Goal: Task Accomplishment & Management: Complete application form

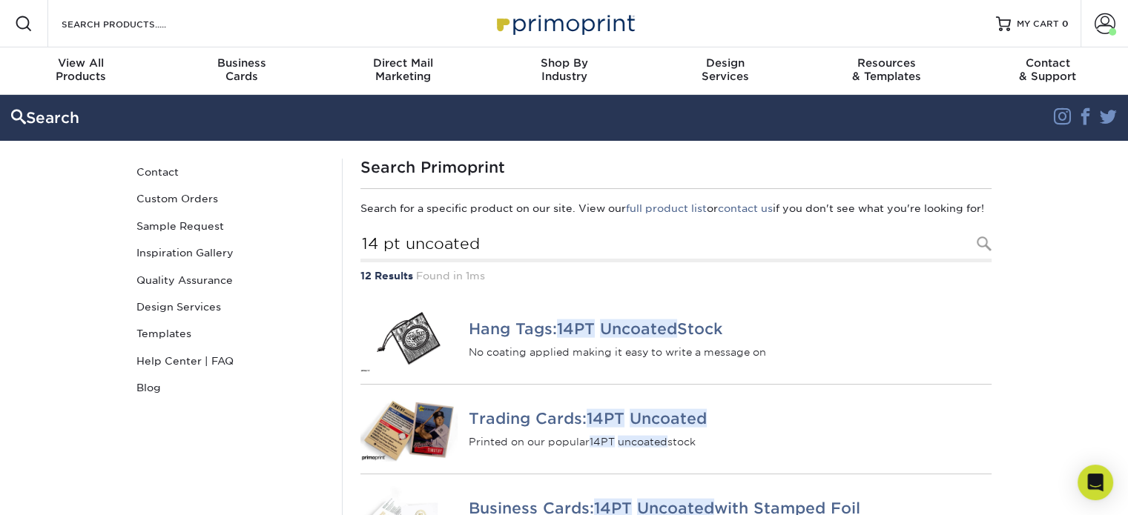
click at [170, 33] on div "Search Products" at bounding box center [126, 23] width 156 height 47
click at [125, 23] on input "Search Products" at bounding box center [132, 24] width 145 height 18
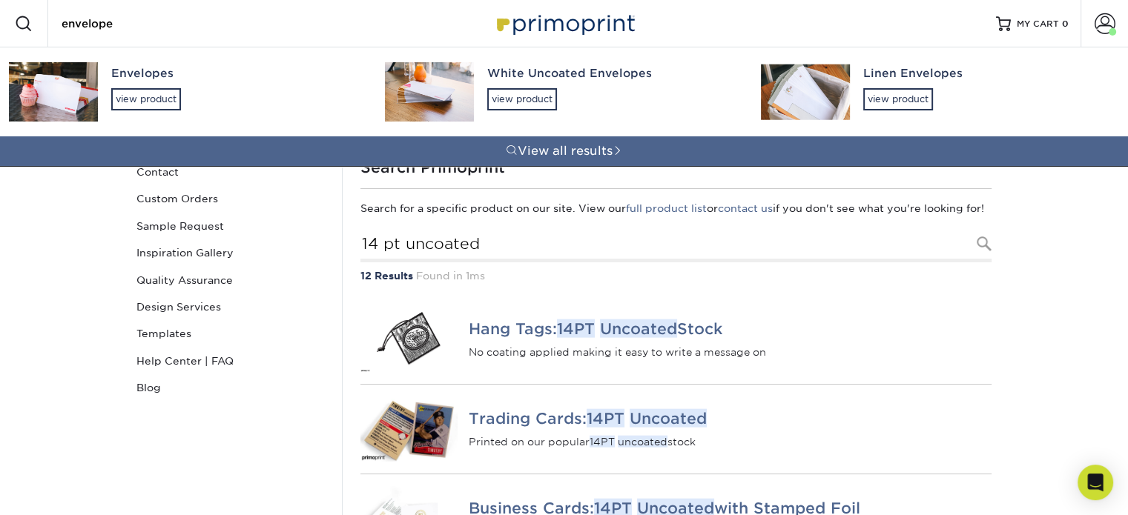
type input "envelope"
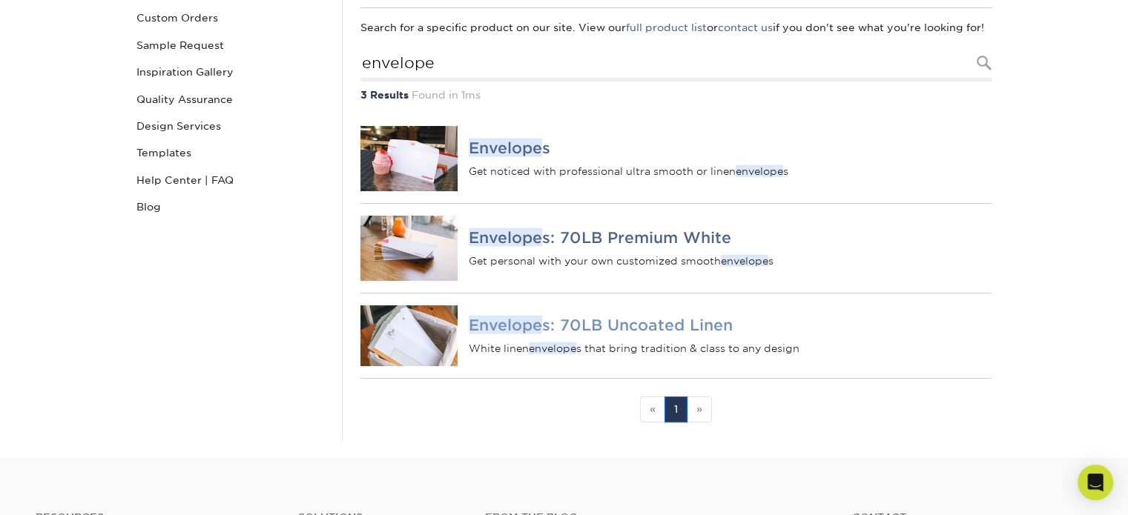
scroll to position [223, 0]
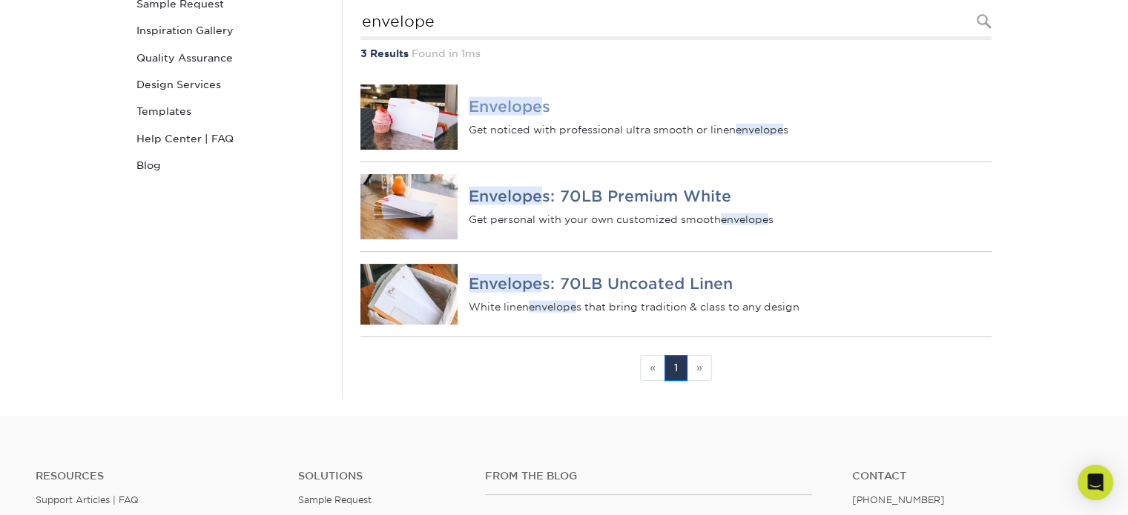
click at [519, 116] on em "Envelope" at bounding box center [505, 106] width 73 height 19
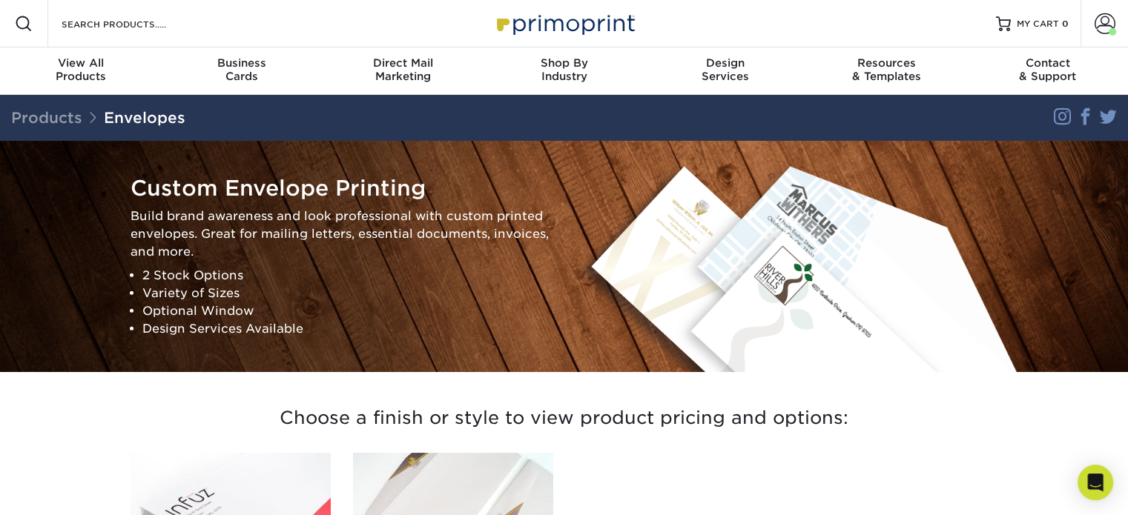
drag, startPoint x: 135, startPoint y: 122, endPoint x: 161, endPoint y: 127, distance: 26.5
click at [136, 122] on link "Envelopes" at bounding box center [145, 118] width 82 height 18
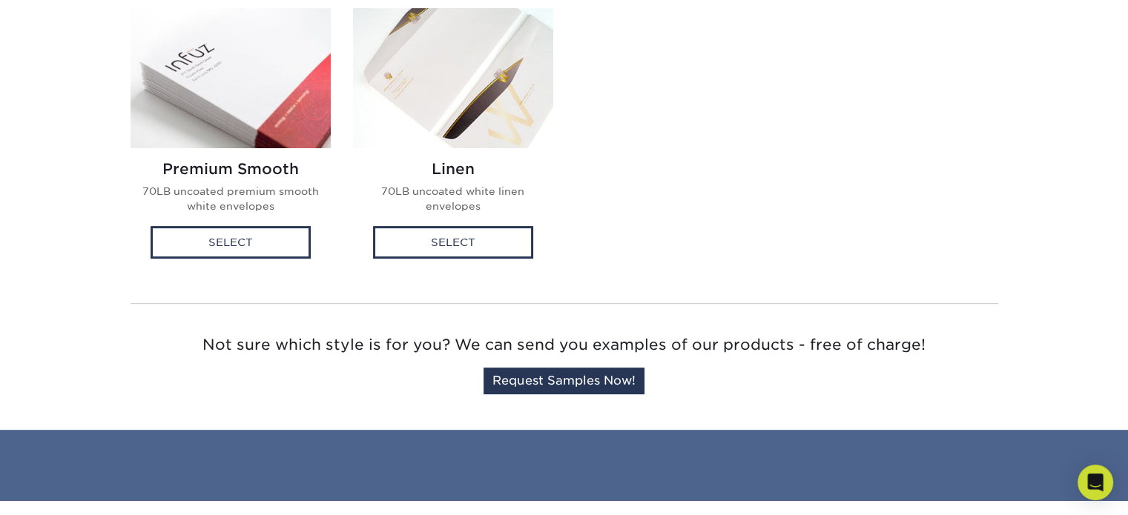
scroll to position [445, 0]
click at [214, 245] on div "Select" at bounding box center [231, 242] width 160 height 33
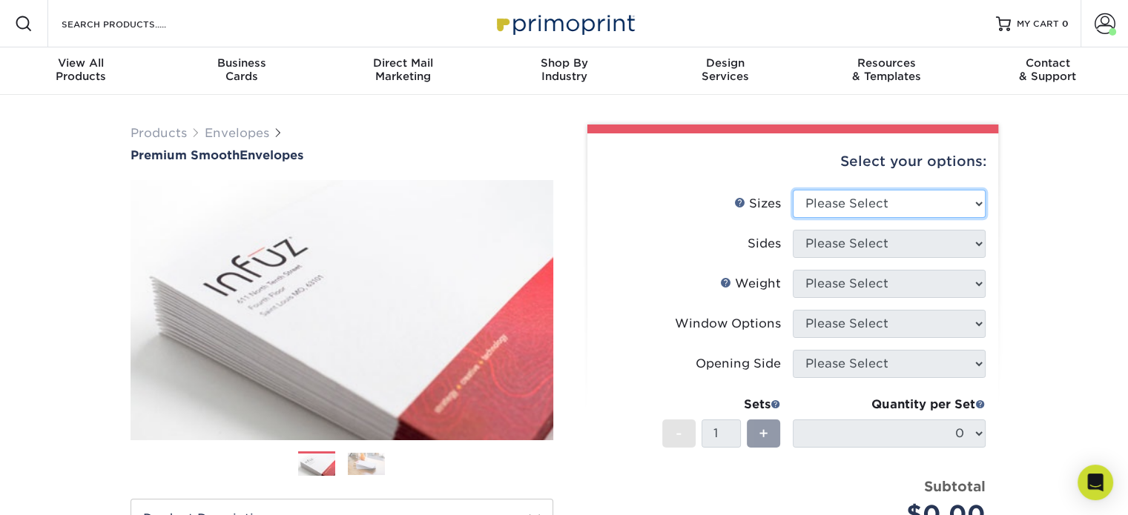
click at [896, 205] on select "Please Select 8.875" x 3.875" 4.125" x 9.5" 5.25" x 7.25" 9" x 12"" at bounding box center [889, 204] width 193 height 28
select select "3.88x8.88"
click at [793, 190] on select "Please Select 8.875" x 3.875" 4.125" x 9.5" 5.25" x 7.25" 9" x 12"" at bounding box center [889, 204] width 193 height 28
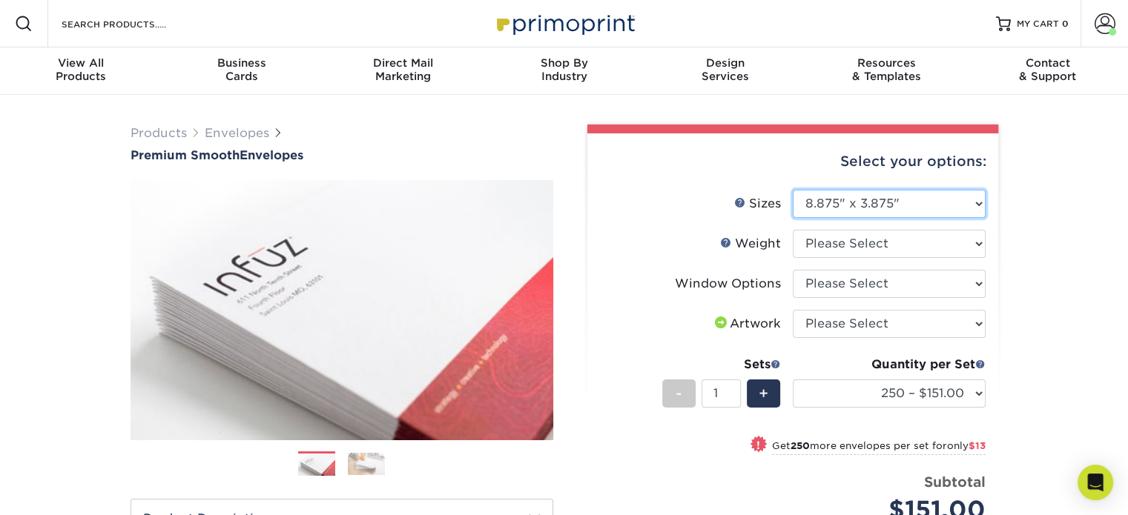
click at [862, 208] on select "Please Select 8.875" x 3.875" 4.125" x 9.5" 5.25" x 7.25" 9" x 12"" at bounding box center [889, 204] width 193 height 28
click at [1038, 183] on div "Products Envelopes Premium Smooth Envelopes Previous Next / /" at bounding box center [564, 491] width 1128 height 792
click at [542, 310] on link "Next" at bounding box center [531, 310] width 30 height 30
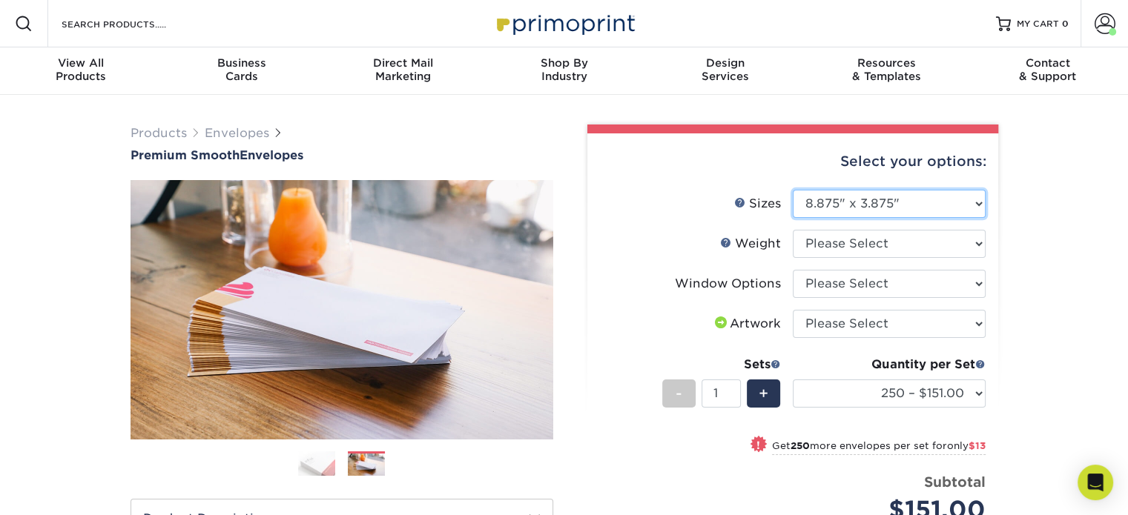
click at [982, 197] on select "Please Select 8.875" x 3.875" 4.125" x 9.5" 5.25" x 7.25" 9" x 12"" at bounding box center [889, 204] width 193 height 28
click at [977, 203] on select "Please Select 8.875" x 3.875" 4.125" x 9.5" 5.25" x 7.25" 9" x 12"" at bounding box center [889, 204] width 193 height 28
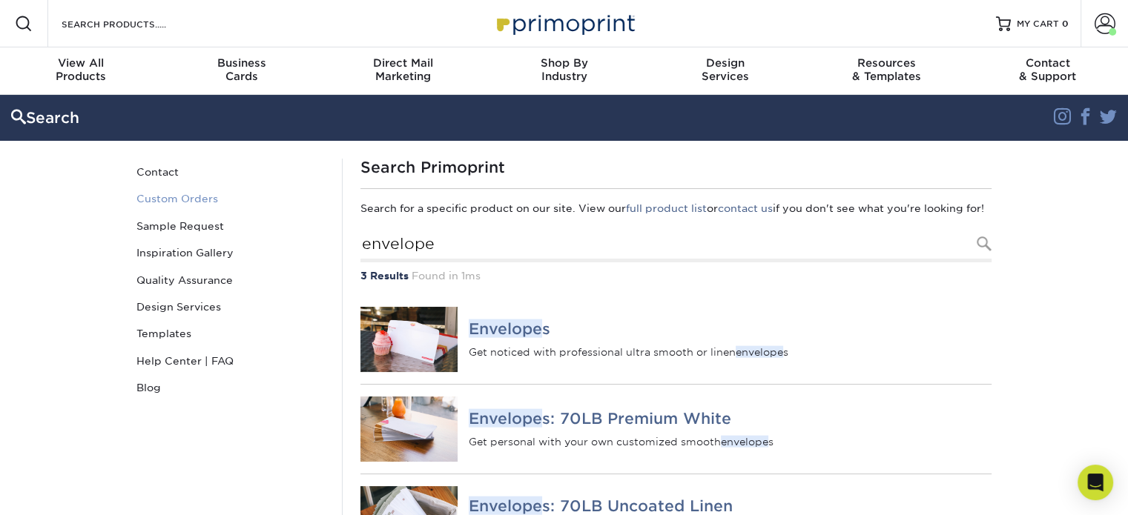
click at [187, 198] on link "Custom Orders" at bounding box center [231, 198] width 200 height 27
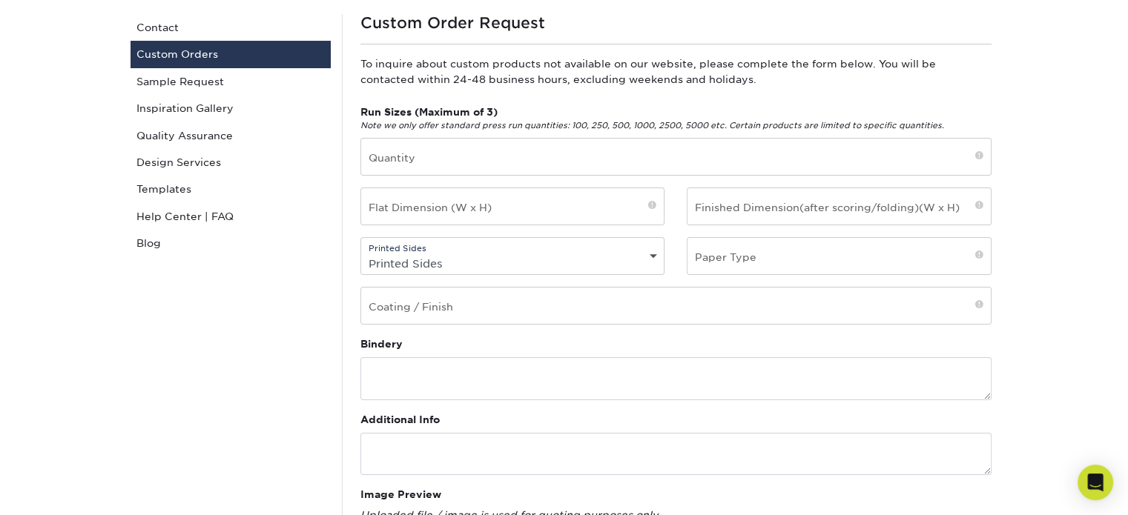
scroll to position [148, 0]
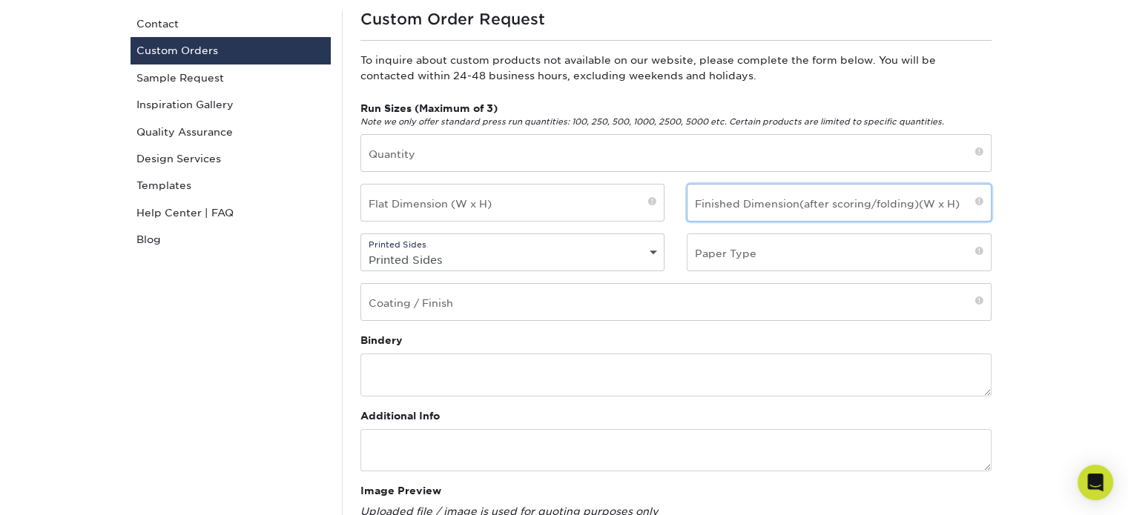
click at [839, 201] on input "text" at bounding box center [839, 203] width 303 height 36
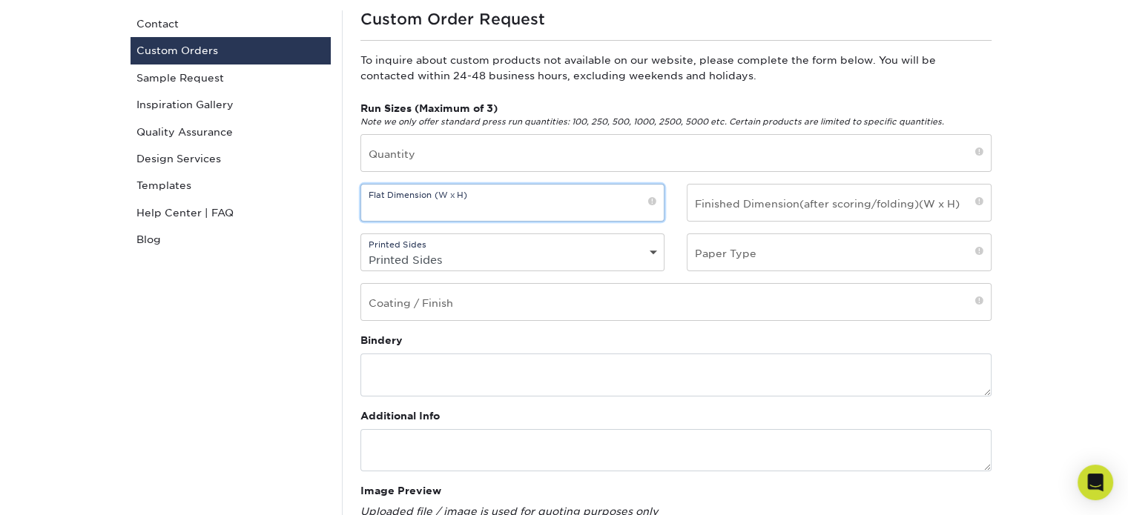
click at [509, 202] on input "text" at bounding box center [512, 203] width 303 height 36
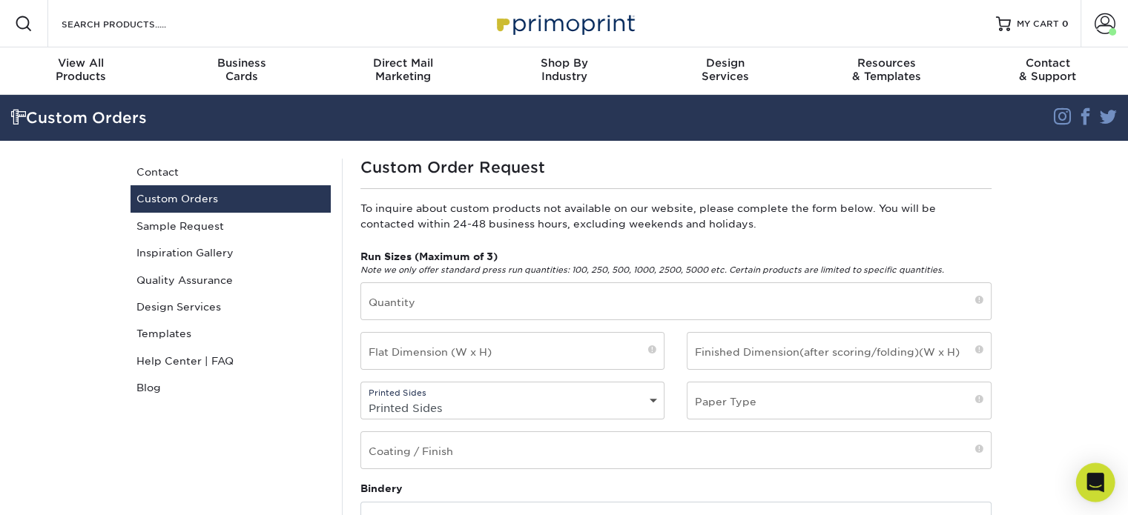
click at [1100, 484] on icon "Open Intercom Messenger" at bounding box center [1095, 482] width 17 height 19
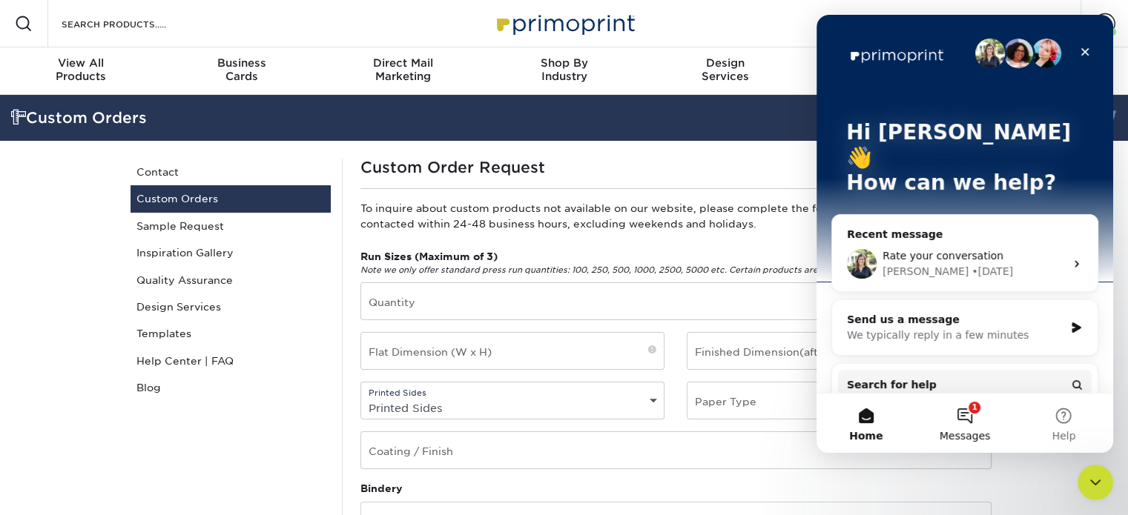
click at [972, 415] on button "1 Messages" at bounding box center [964, 423] width 99 height 59
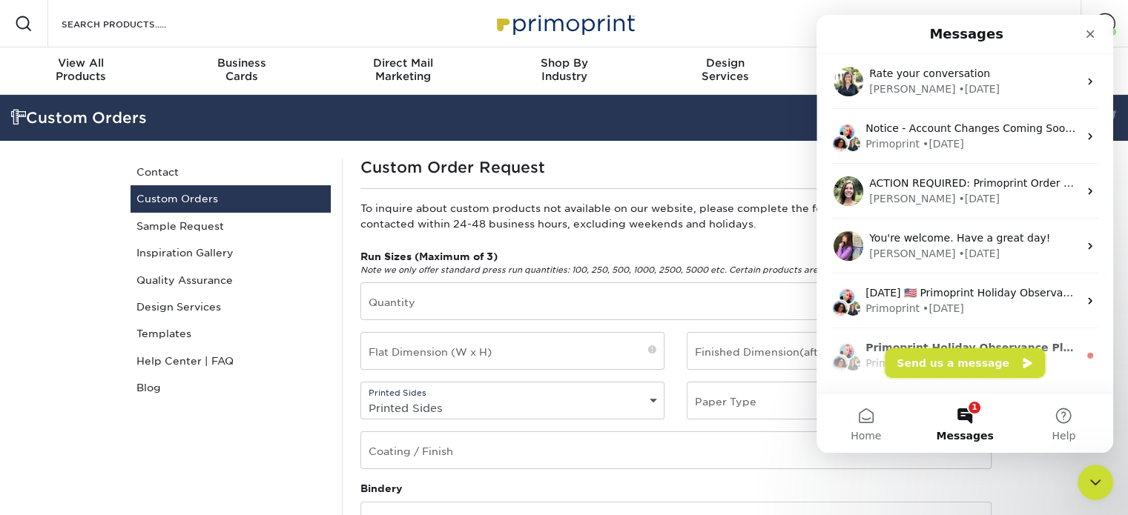
click at [964, 364] on button "Send us a message" at bounding box center [965, 364] width 160 height 30
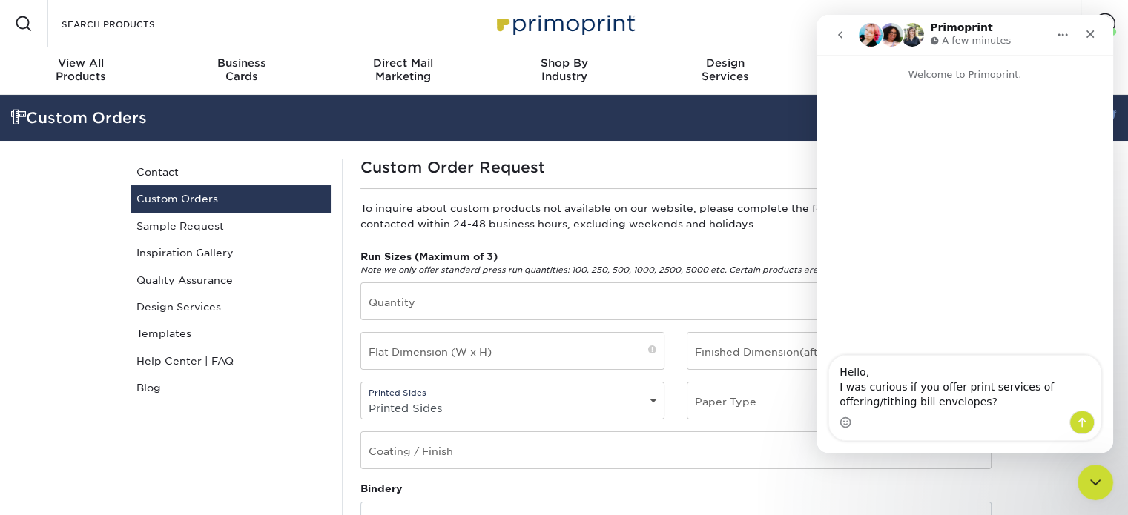
click at [989, 407] on textarea "Hello, I was curious if you offer print services of offering/tithing bill envel…" at bounding box center [964, 383] width 271 height 55
drag, startPoint x: 926, startPoint y: 401, endPoint x: 909, endPoint y: 401, distance: 17.1
click at [909, 401] on textarea "Hello, I was curious if you offer print services of offering/tithing bill envel…" at bounding box center [964, 383] width 271 height 55
click at [1023, 409] on textarea "Hello, I was curious if you offer print services of offering/tithing bill envel…" at bounding box center [964, 383] width 271 height 55
type textarea "Hello, I was curious if you offer print services of offering/tithing bill envel…"
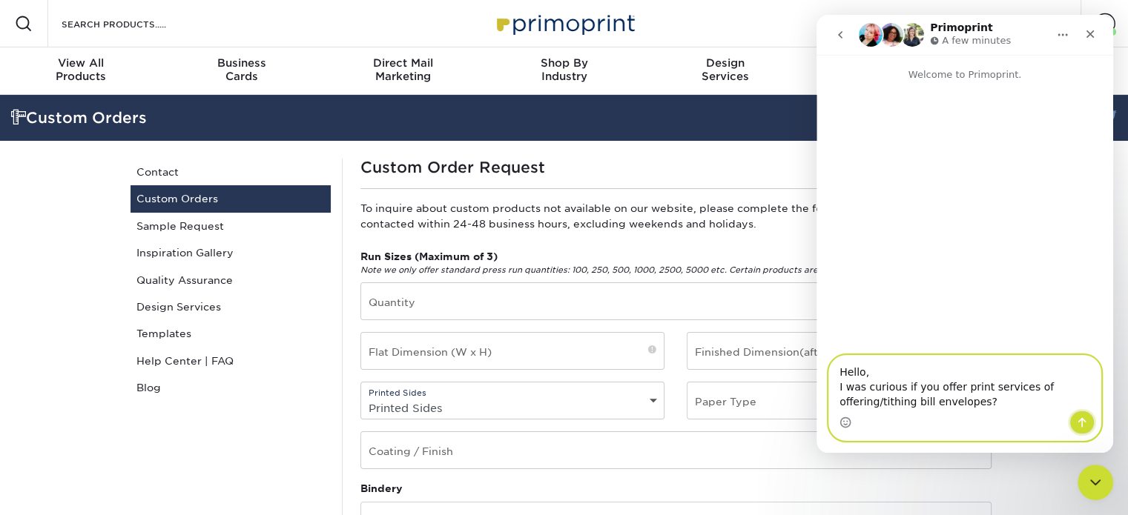
click at [1084, 418] on icon "Send a message…" at bounding box center [1082, 423] width 12 height 12
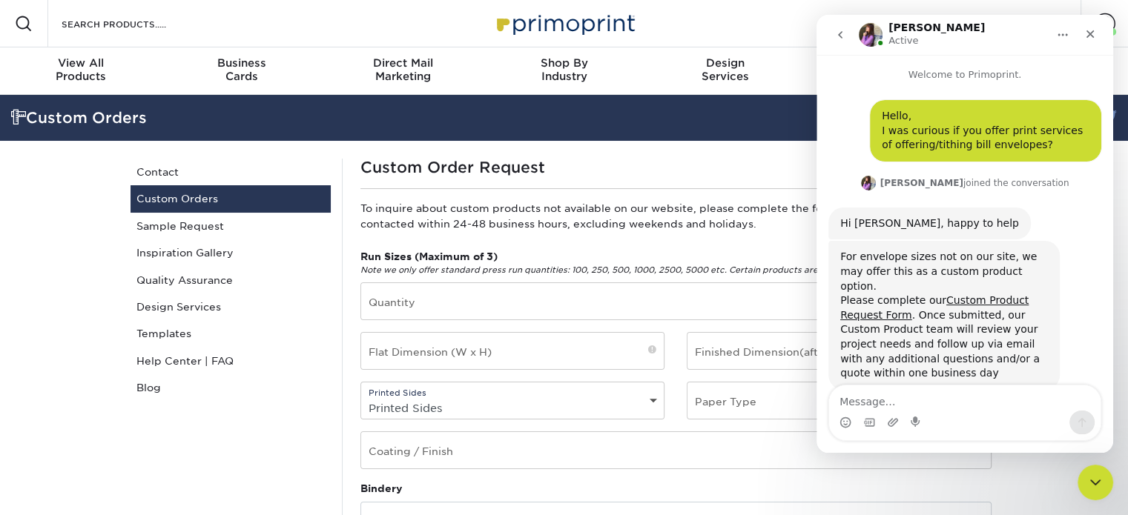
scroll to position [21, 0]
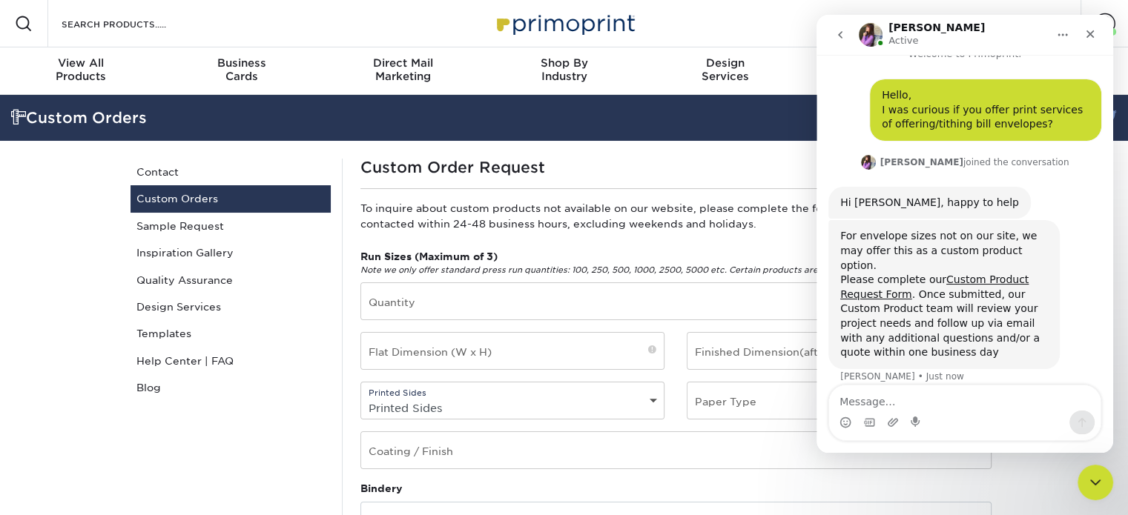
click at [894, 397] on textarea "Message…" at bounding box center [964, 398] width 271 height 25
type textarea "okay! thank you."
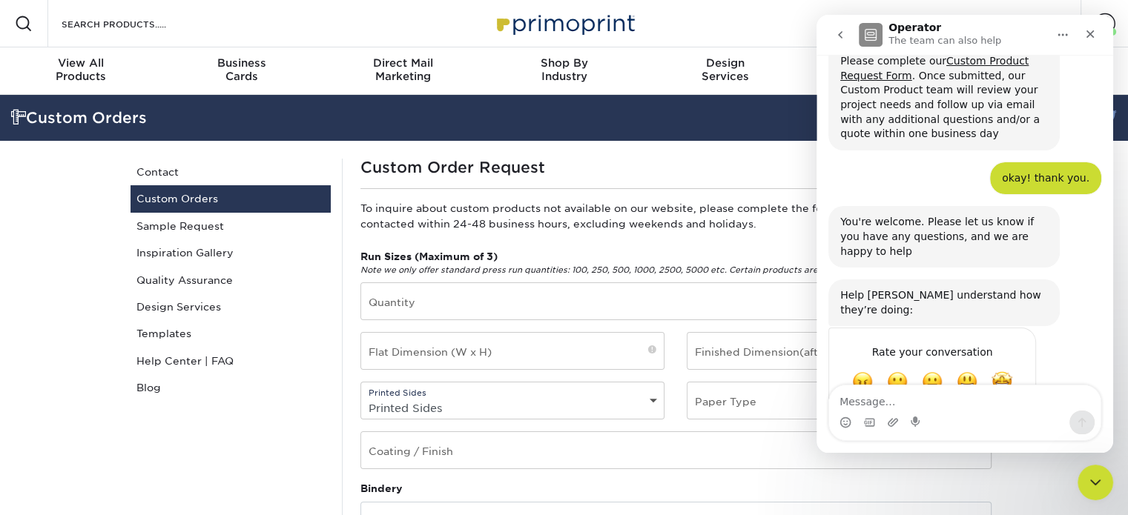
scroll to position [256, 0]
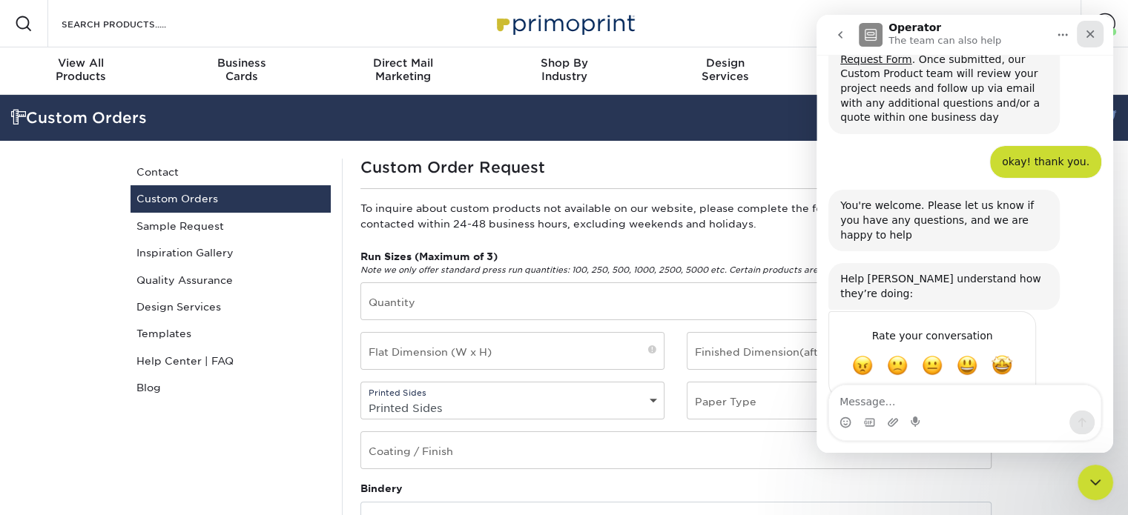
click at [1093, 29] on icon "Close" at bounding box center [1090, 34] width 12 height 12
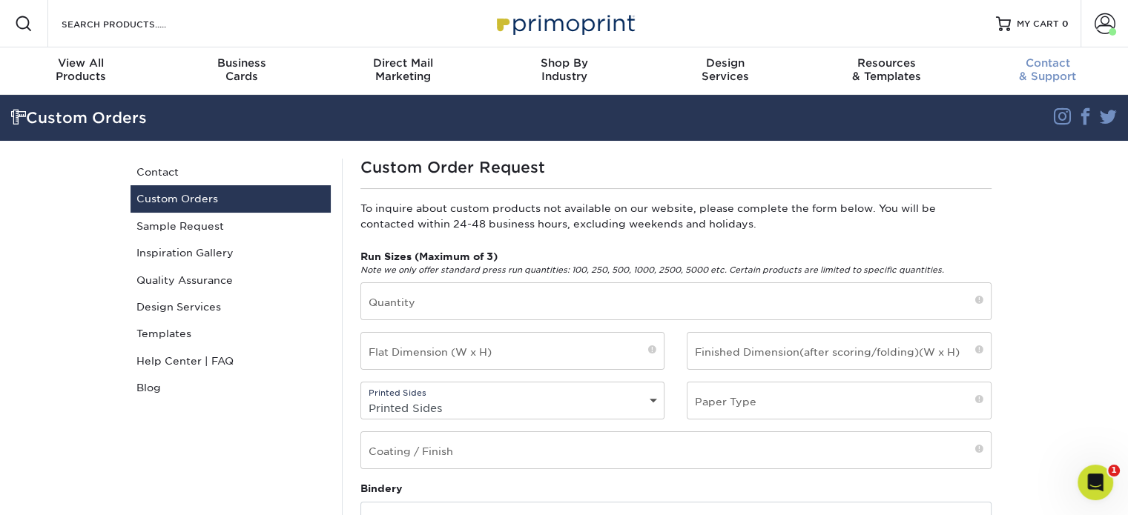
scroll to position [255, 0]
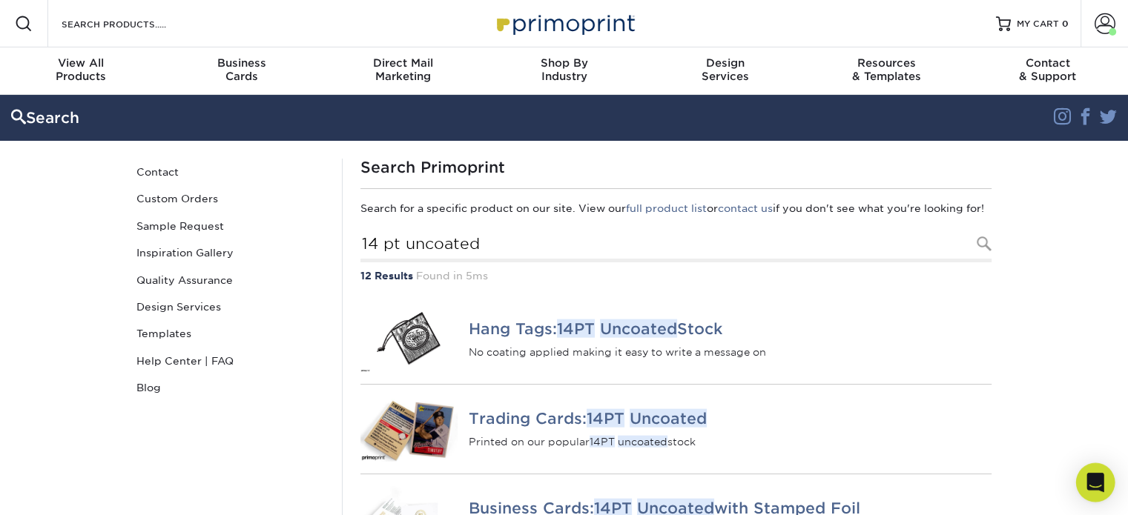
drag, startPoint x: 1092, startPoint y: 483, endPoint x: 1086, endPoint y: 474, distance: 10.7
click at [1092, 482] on icon "Open Intercom Messenger" at bounding box center [1095, 482] width 17 height 19
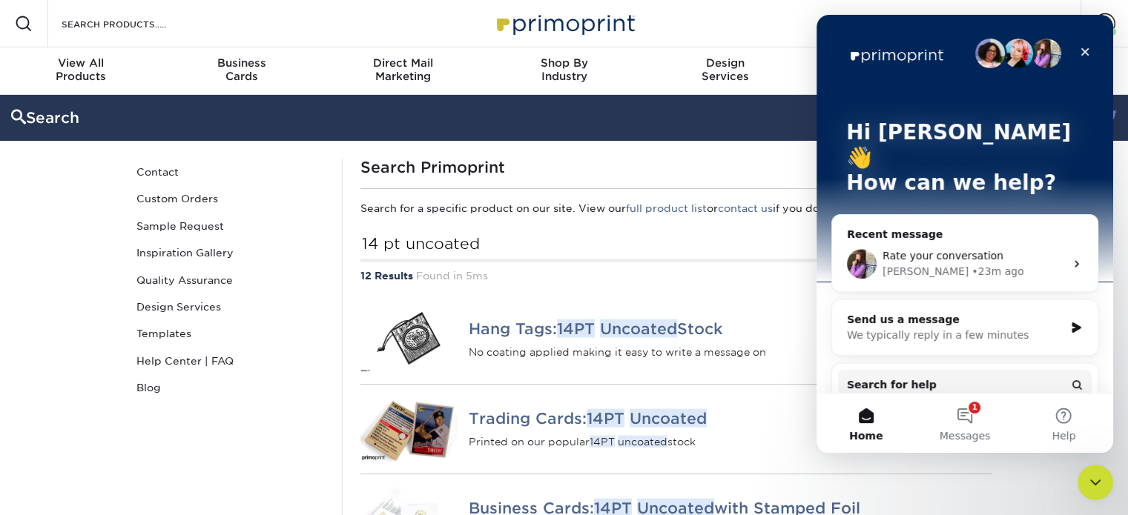
click at [978, 250] on span "Rate your conversation" at bounding box center [943, 256] width 121 height 12
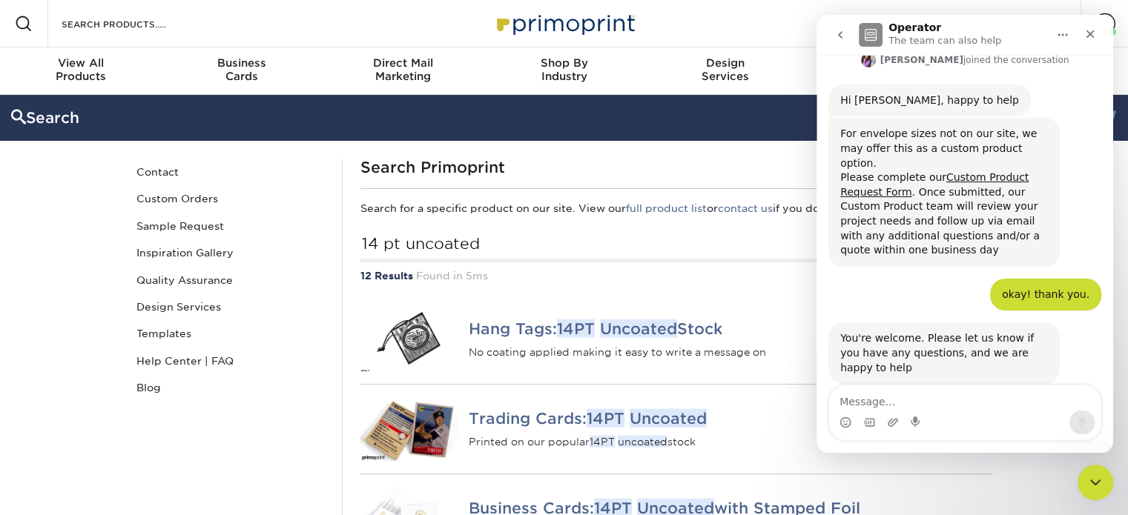
scroll to position [108, 0]
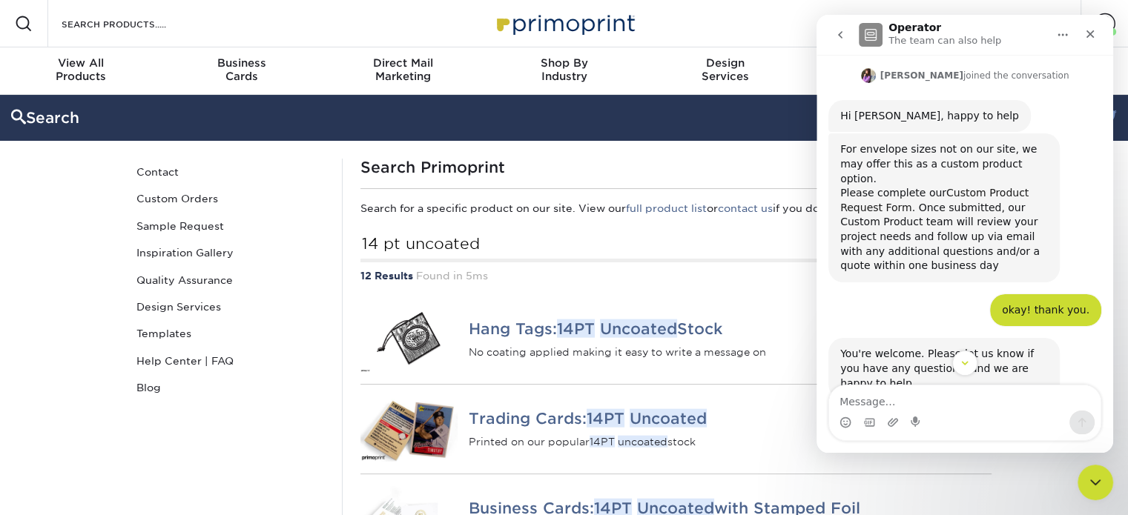
click at [956, 187] on link "Custom Product Request Form" at bounding box center [934, 200] width 188 height 27
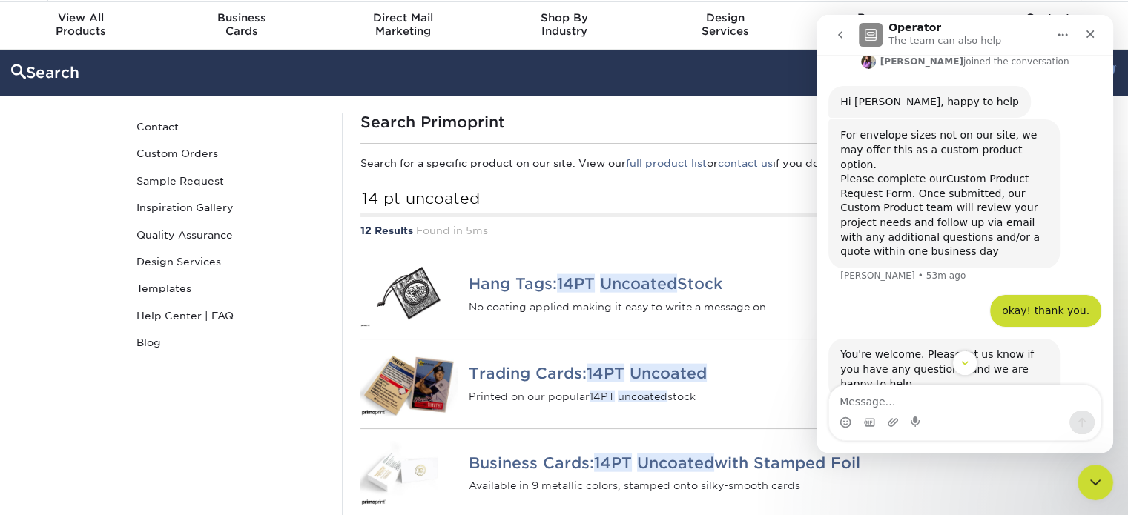
scroll to position [0, 0]
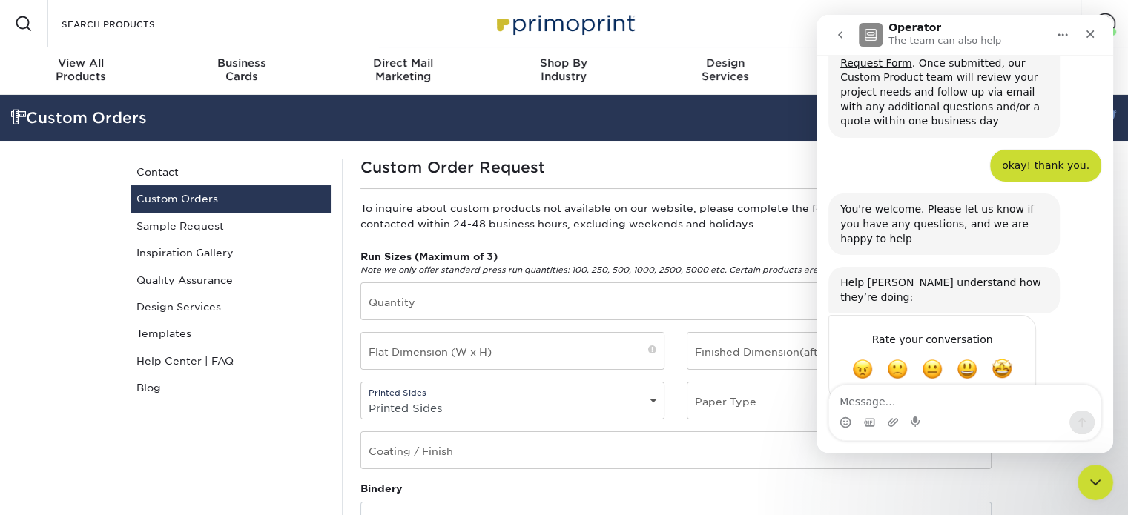
scroll to position [256, 0]
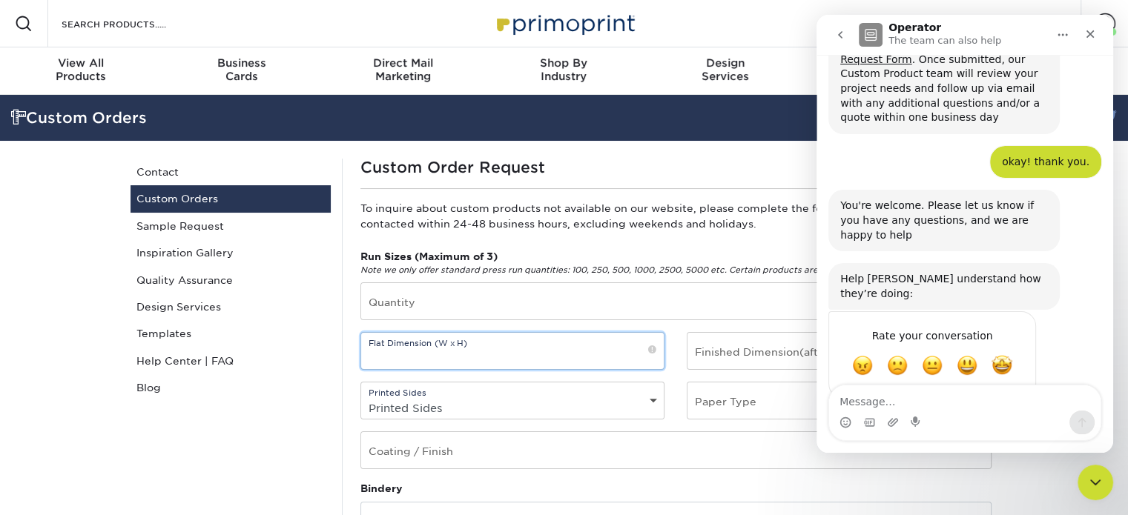
click at [626, 349] on input "text" at bounding box center [512, 351] width 303 height 36
click at [1094, 35] on icon "Close" at bounding box center [1090, 34] width 12 height 12
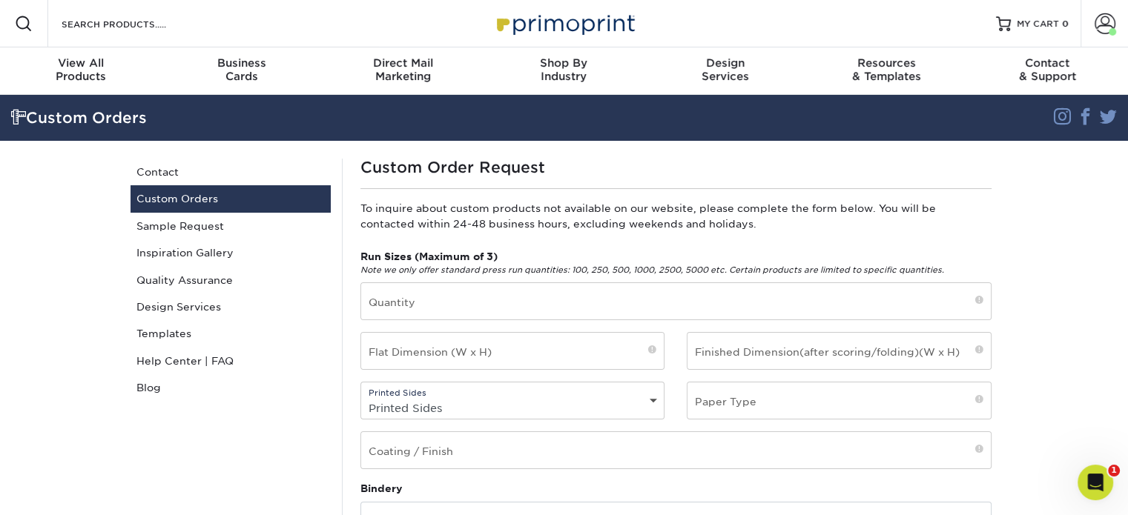
scroll to position [255, 0]
click at [659, 304] on input "text" at bounding box center [676, 301] width 630 height 36
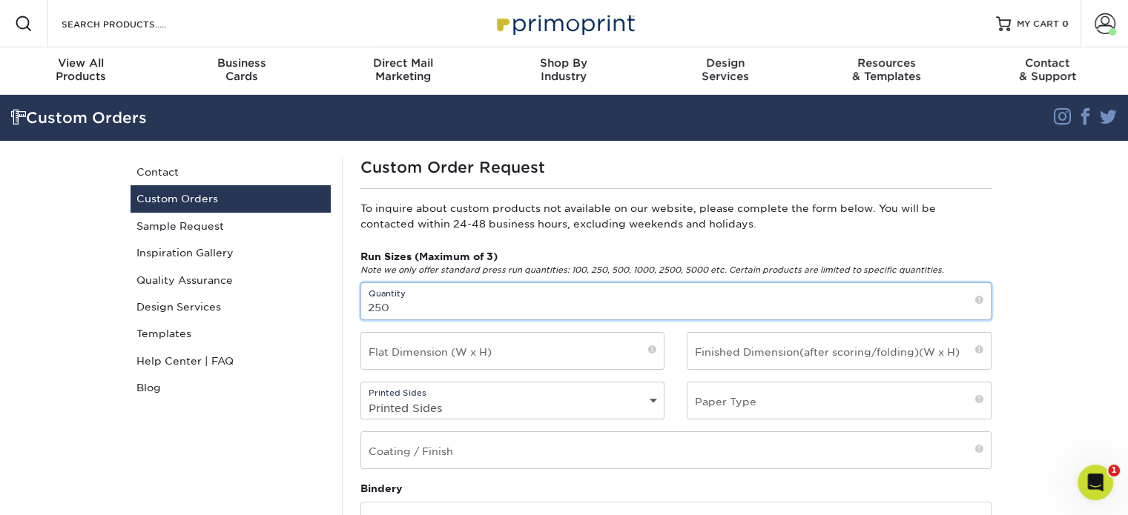
type input "250"
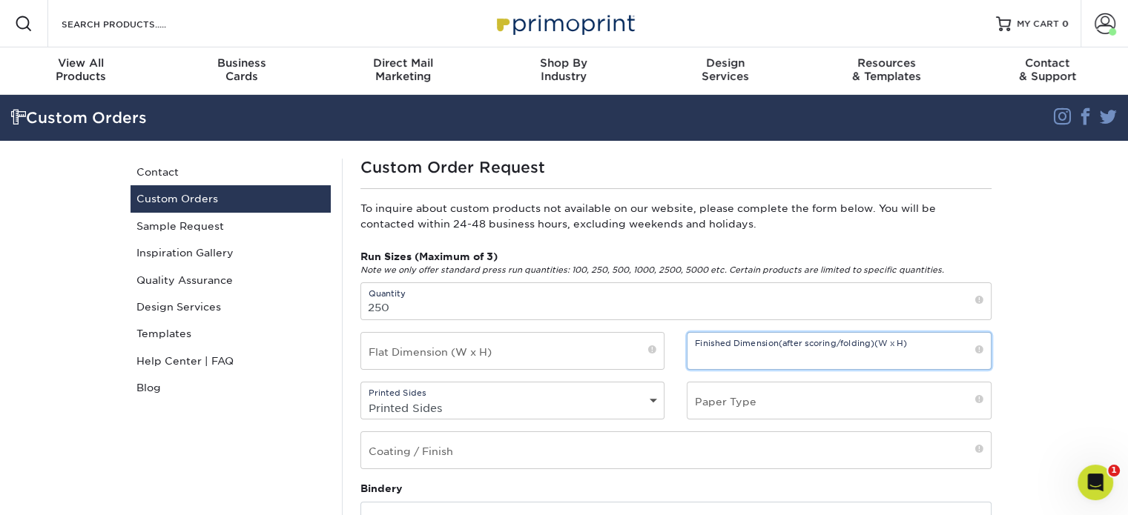
click at [831, 353] on input "text" at bounding box center [839, 351] width 303 height 36
click at [651, 351] on span at bounding box center [652, 351] width 8 height 13
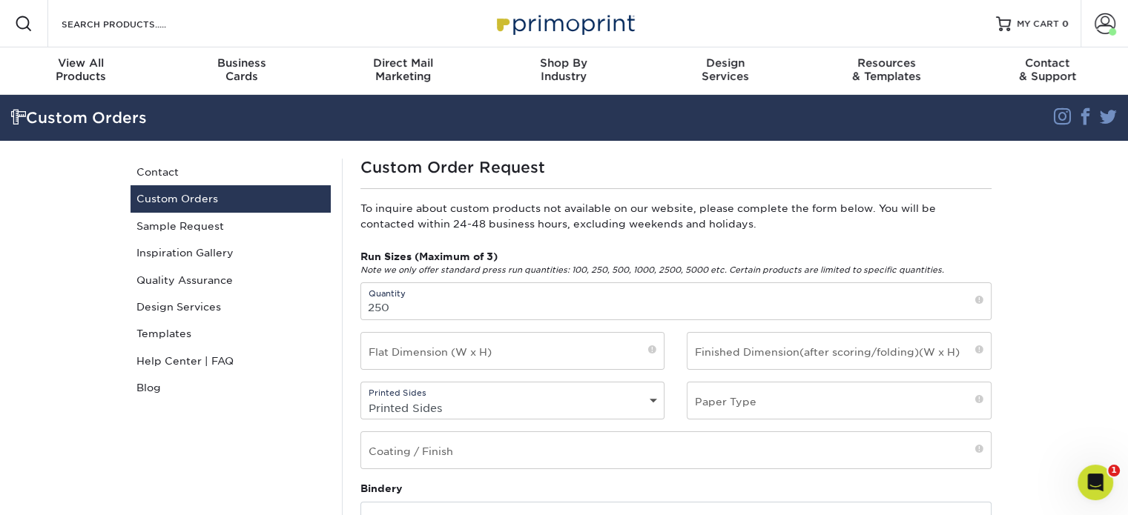
click at [651, 351] on span at bounding box center [652, 351] width 8 height 13
click at [472, 359] on input "text" at bounding box center [512, 351] width 303 height 36
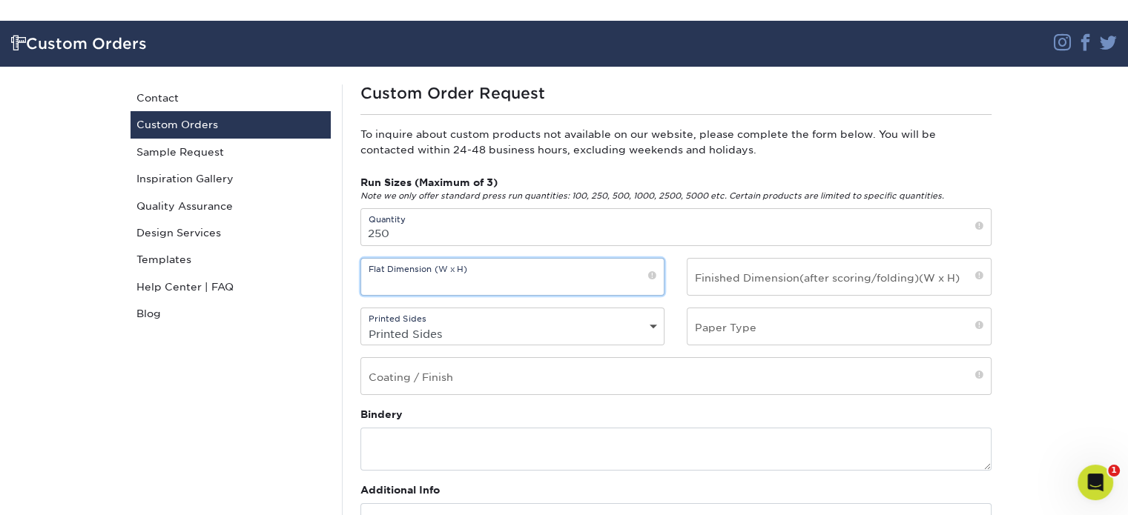
scroll to position [148, 0]
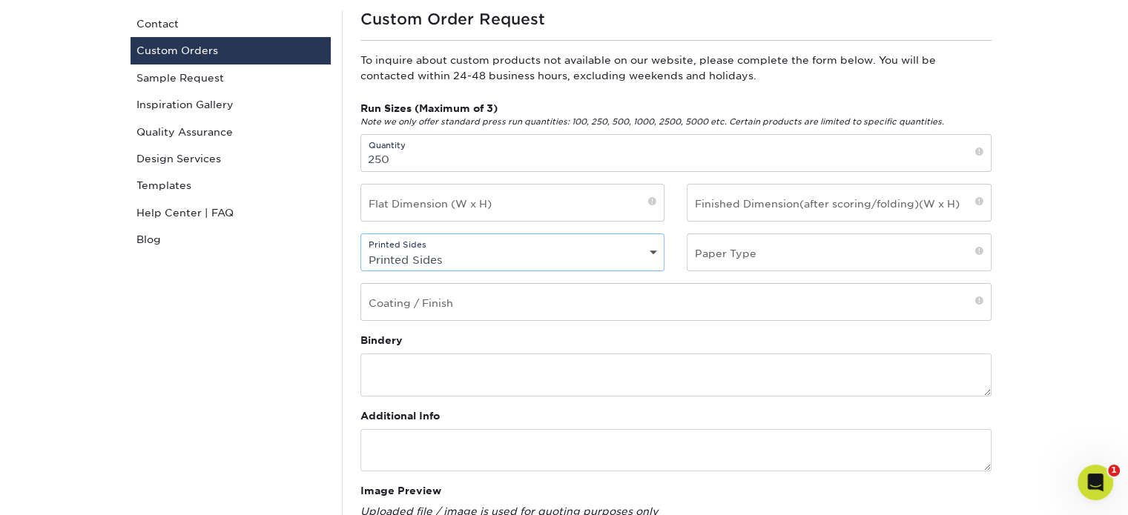
click at [527, 254] on select "Printed Sides 4/0 - Single Sided 4/4 - Double Sided" at bounding box center [512, 260] width 303 height 22
select select "4/0 - Single Sided"
click at [361, 249] on select "Printed Sides 4/0 - Single Sided 4/4 - Double Sided" at bounding box center [512, 260] width 303 height 22
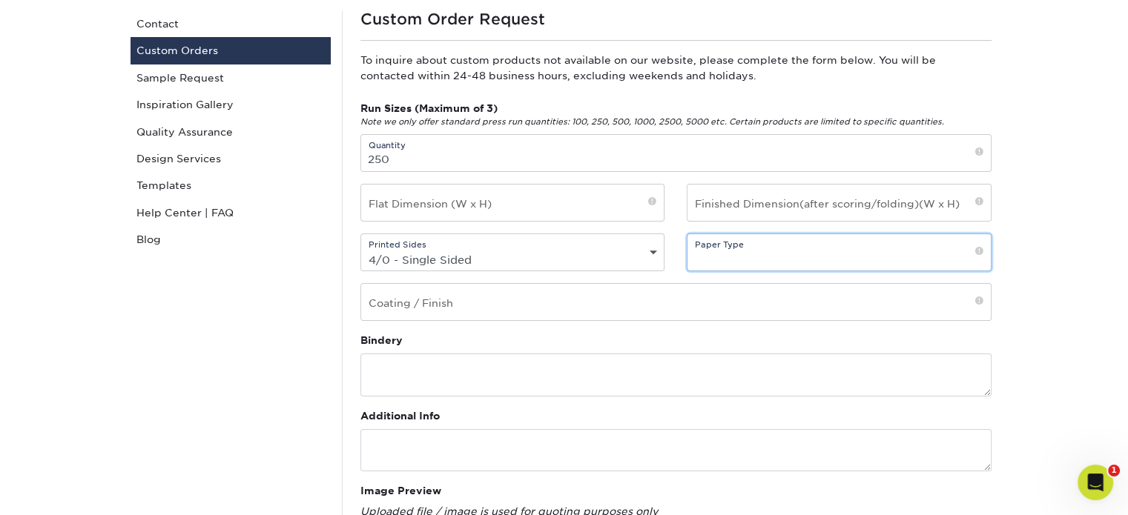
click at [797, 253] on input "text" at bounding box center [839, 252] width 303 height 36
click at [981, 251] on span at bounding box center [979, 252] width 8 height 13
click at [843, 254] on input "text" at bounding box center [839, 252] width 303 height 36
type input "plain"
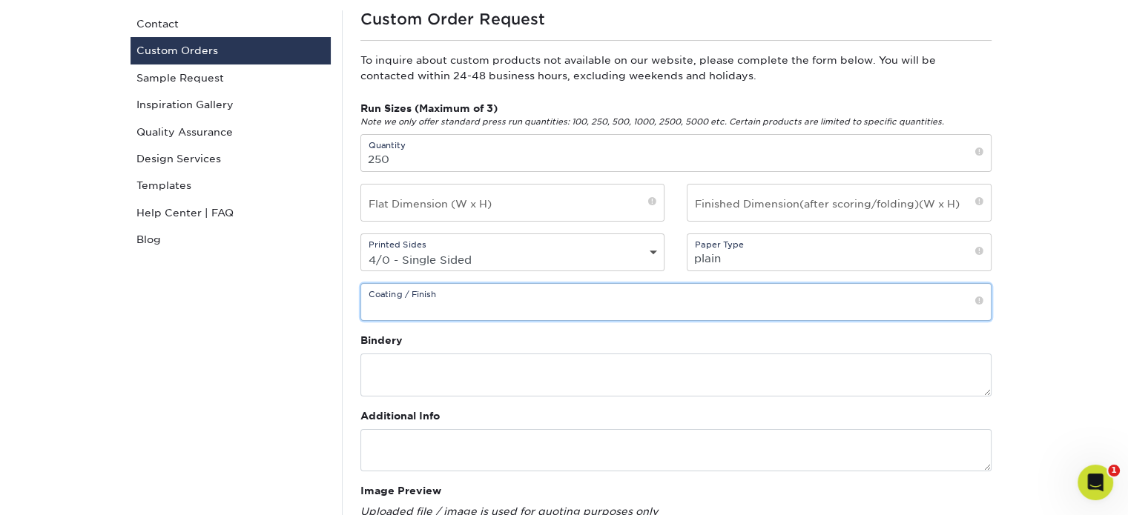
click at [680, 303] on input "text" at bounding box center [676, 302] width 630 height 36
type input "none"
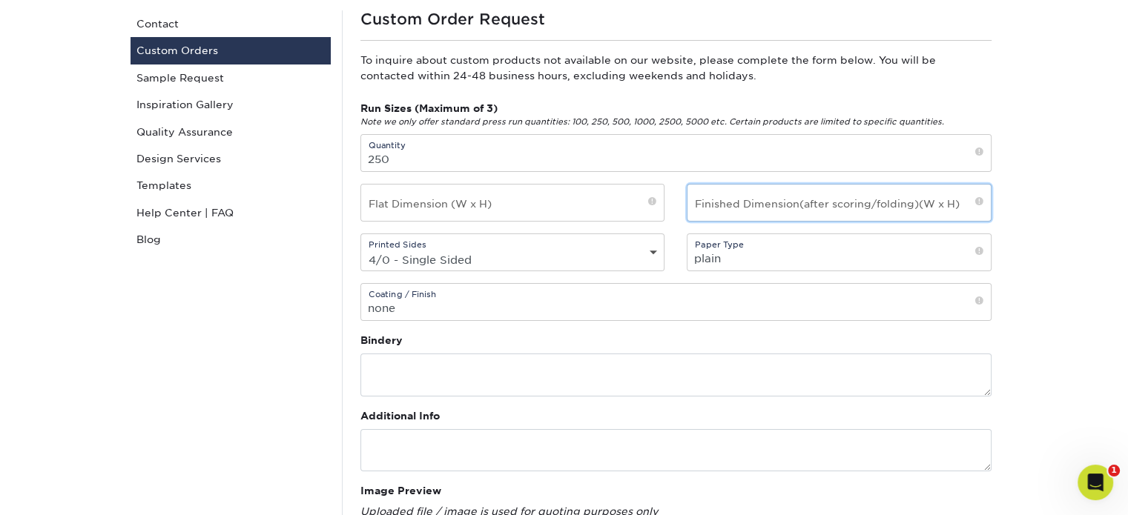
click at [733, 208] on input "text" at bounding box center [839, 203] width 303 height 36
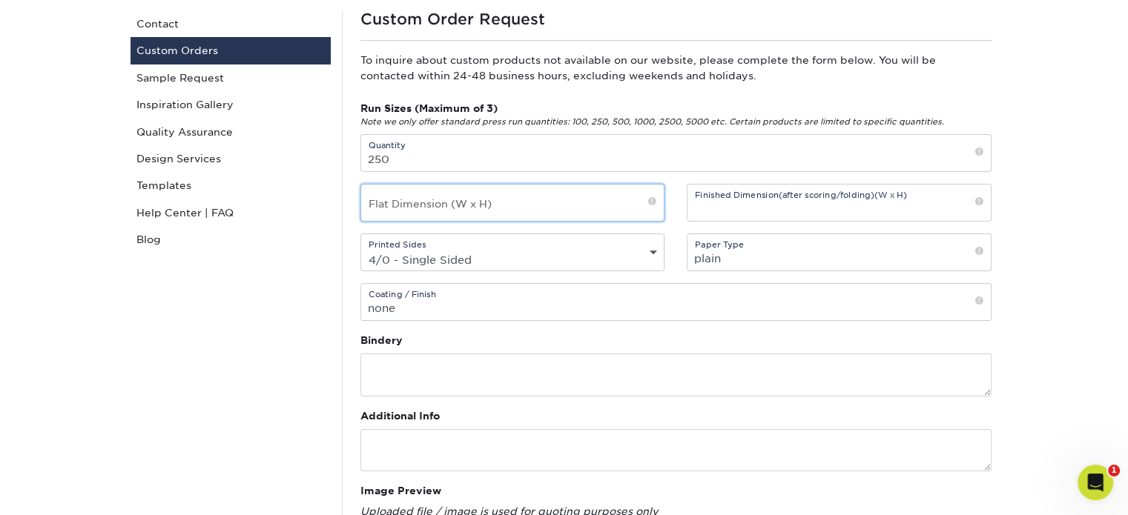
click at [544, 202] on input "text" at bounding box center [512, 203] width 303 height 36
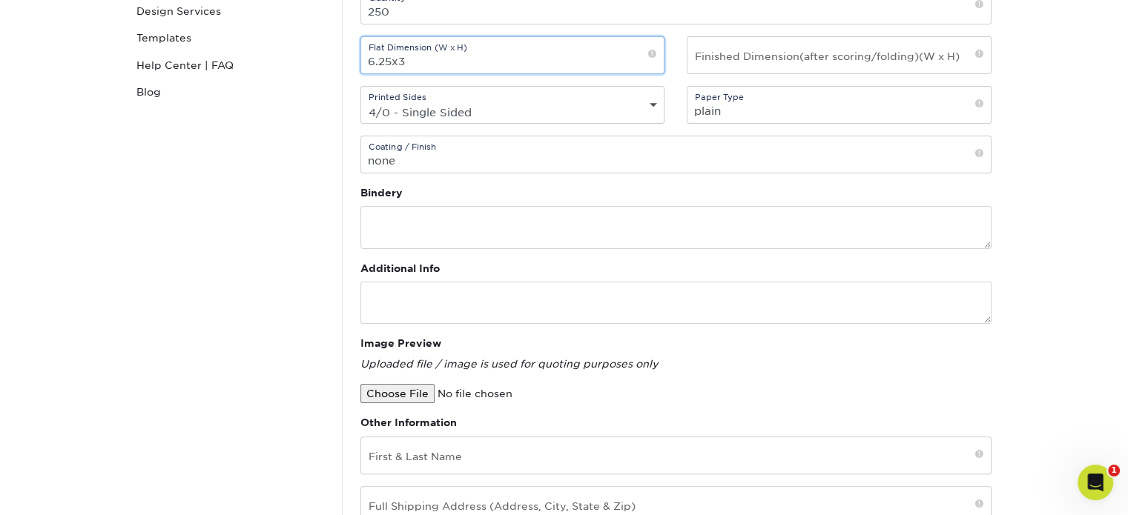
scroll to position [297, 0]
type input "6.25x3"
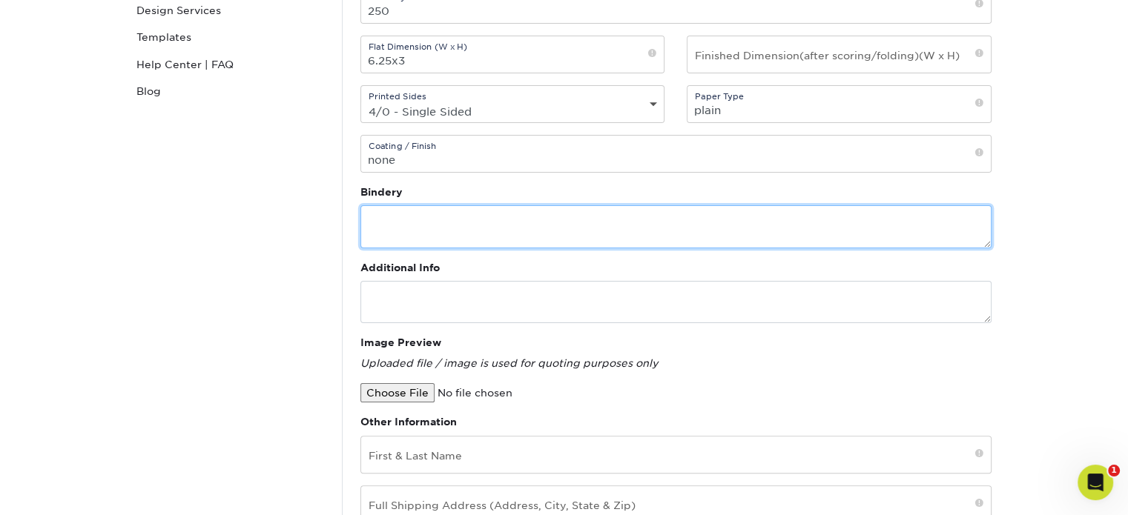
click at [488, 223] on textarea at bounding box center [675, 226] width 631 height 42
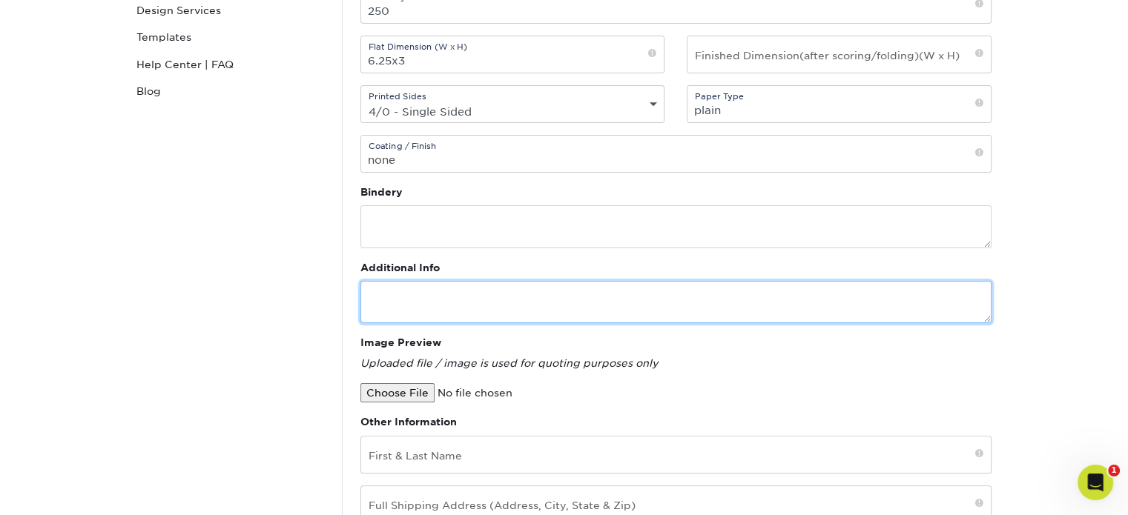
click at [513, 300] on textarea at bounding box center [675, 302] width 631 height 42
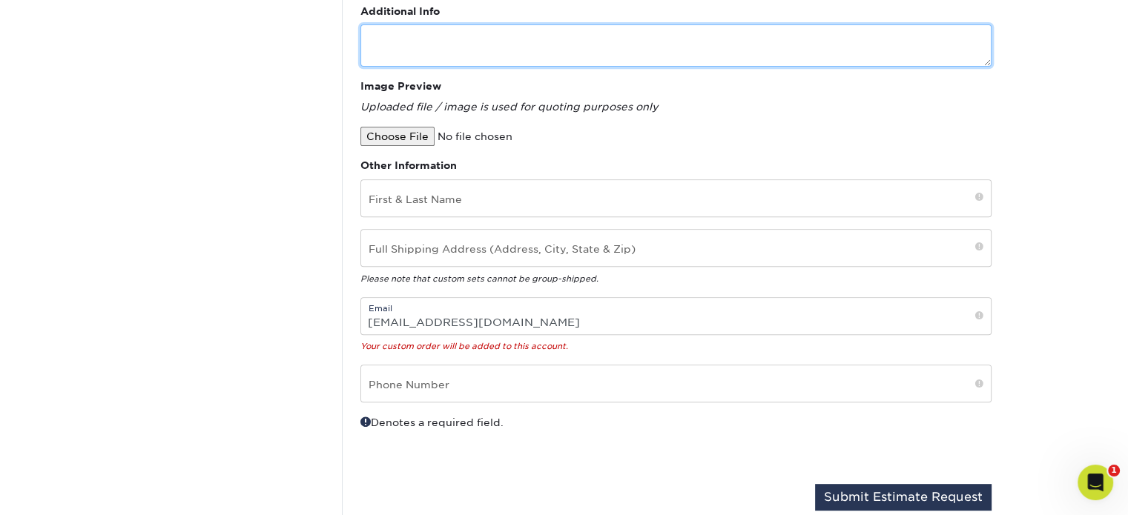
scroll to position [593, 0]
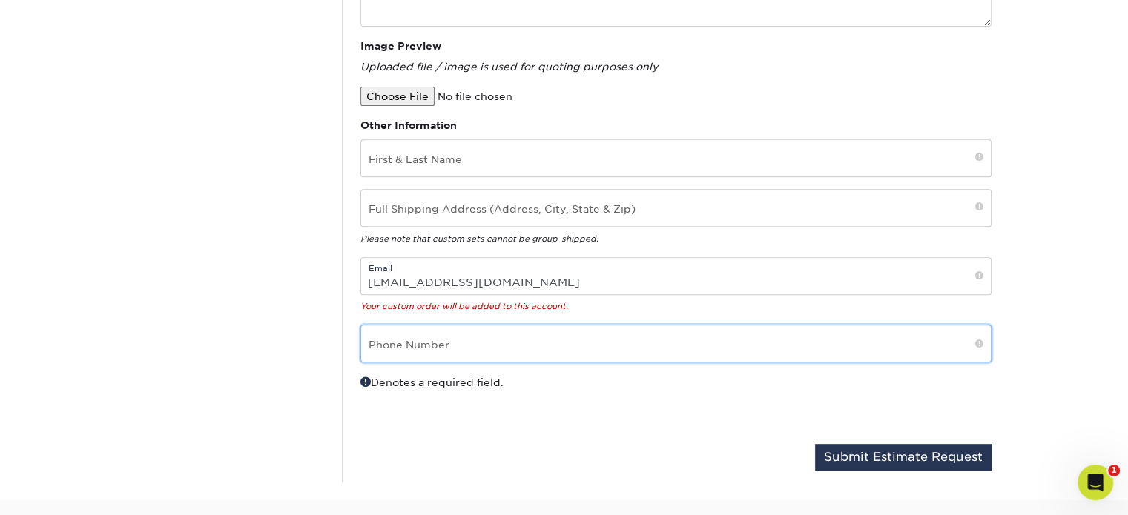
click at [590, 350] on input "text" at bounding box center [676, 344] width 630 height 36
type input "616.516.8095"
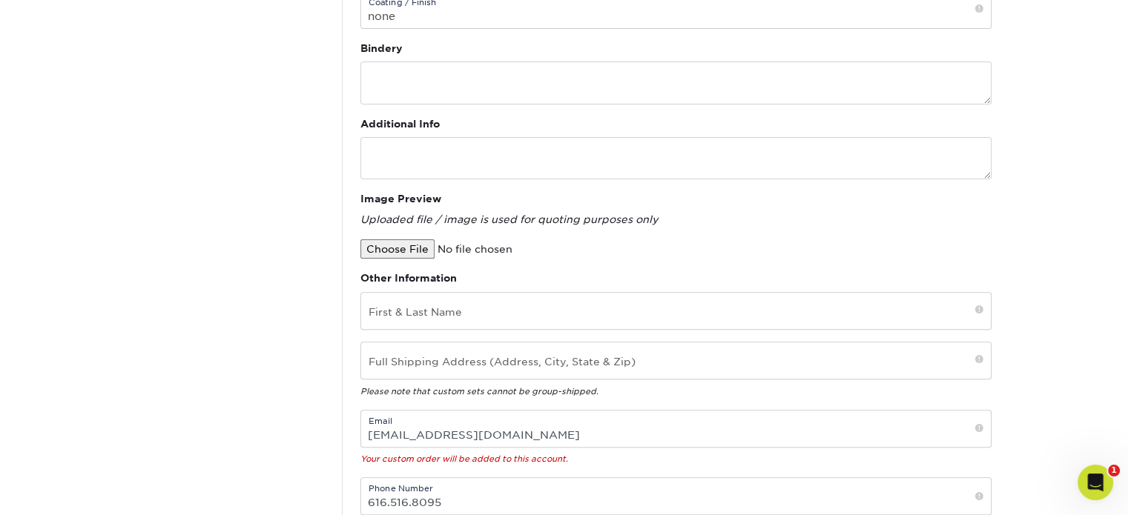
scroll to position [371, 0]
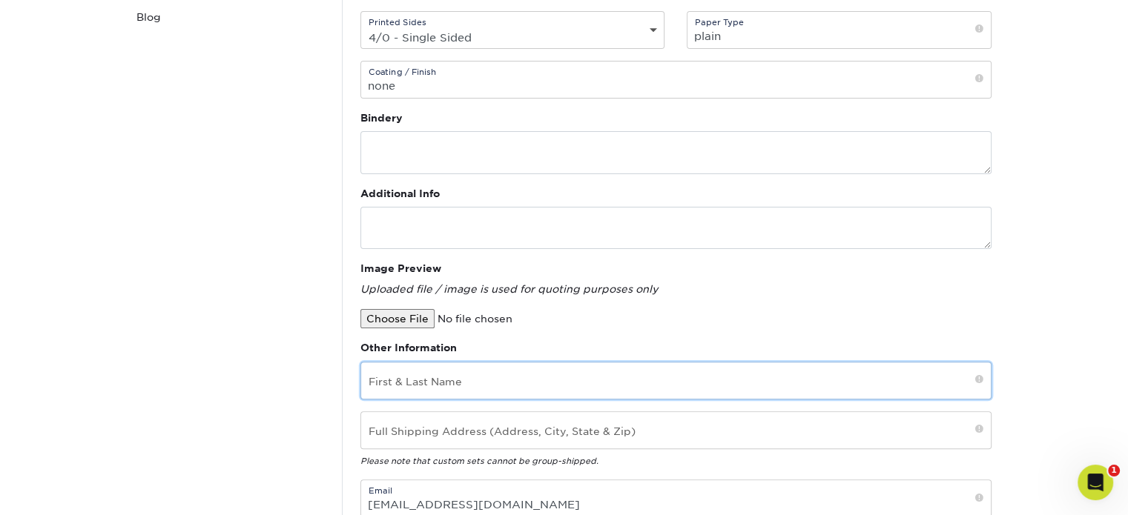
click at [444, 378] on input "text" at bounding box center [676, 381] width 630 height 36
type input "A"
type input "[PERSON_NAME]"
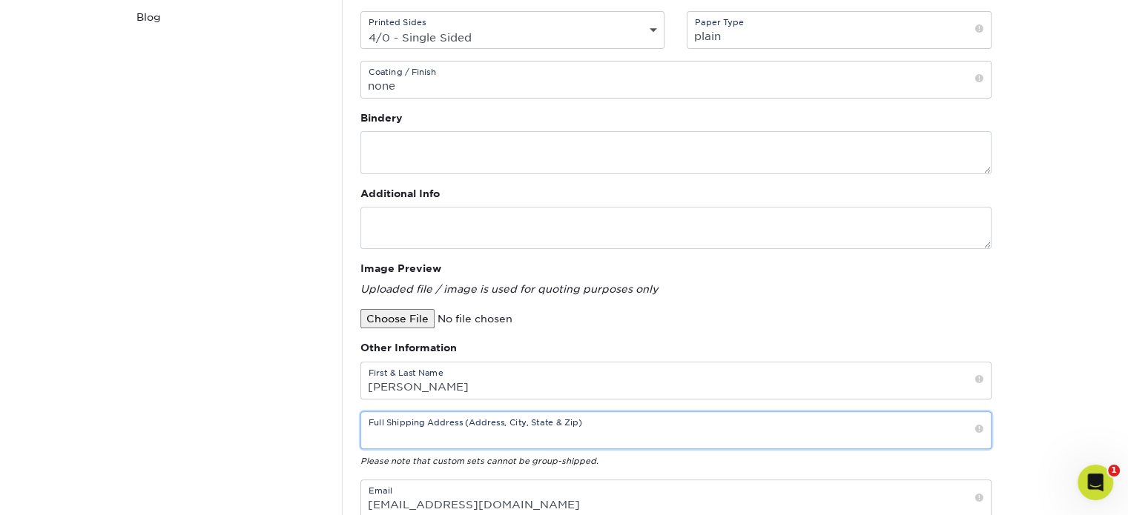
click at [516, 432] on input "text" at bounding box center [676, 430] width 630 height 36
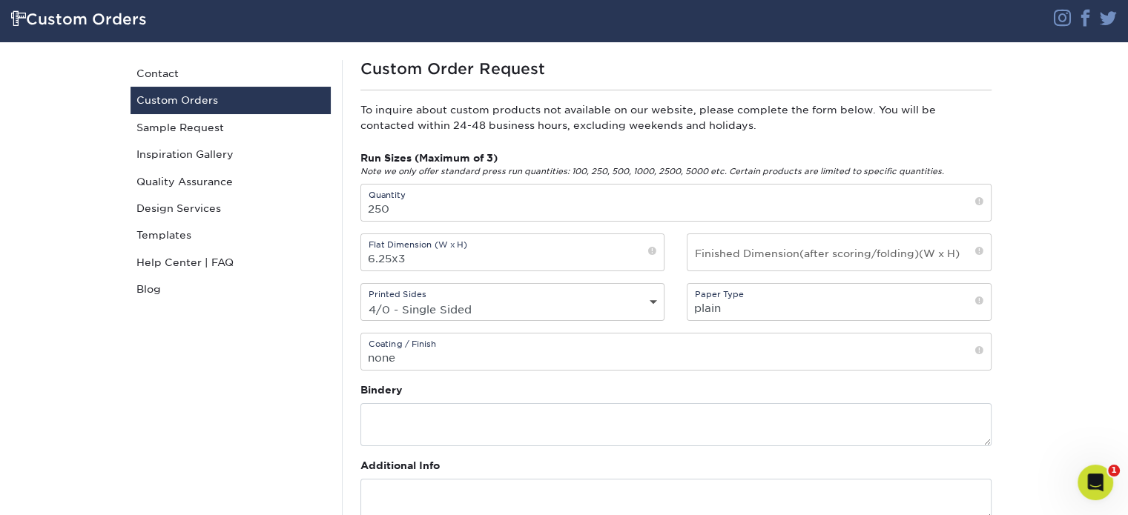
scroll to position [74, 0]
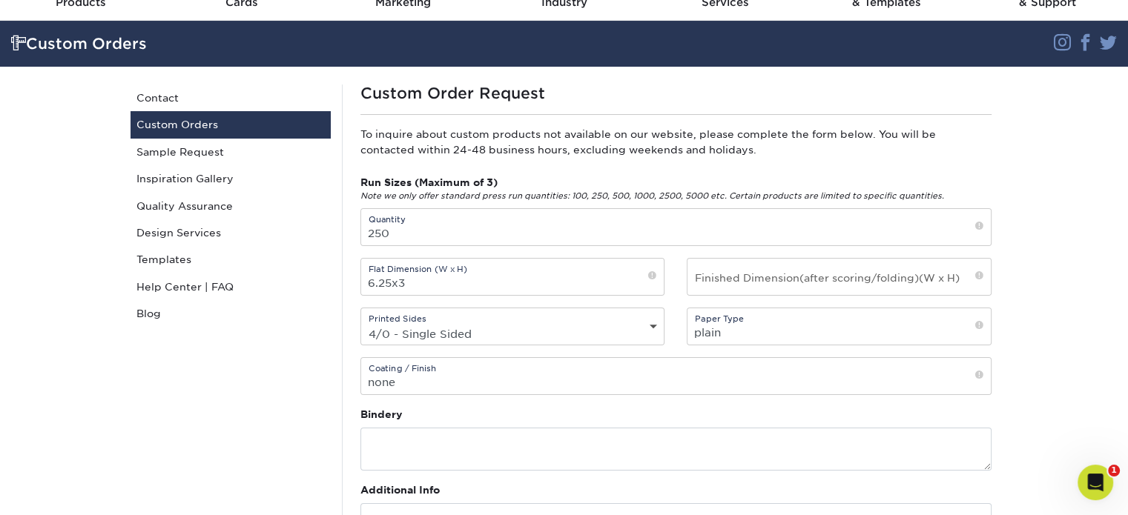
type input "[STREET_ADDRESS][PERSON_NAME][PERSON_NAME]"
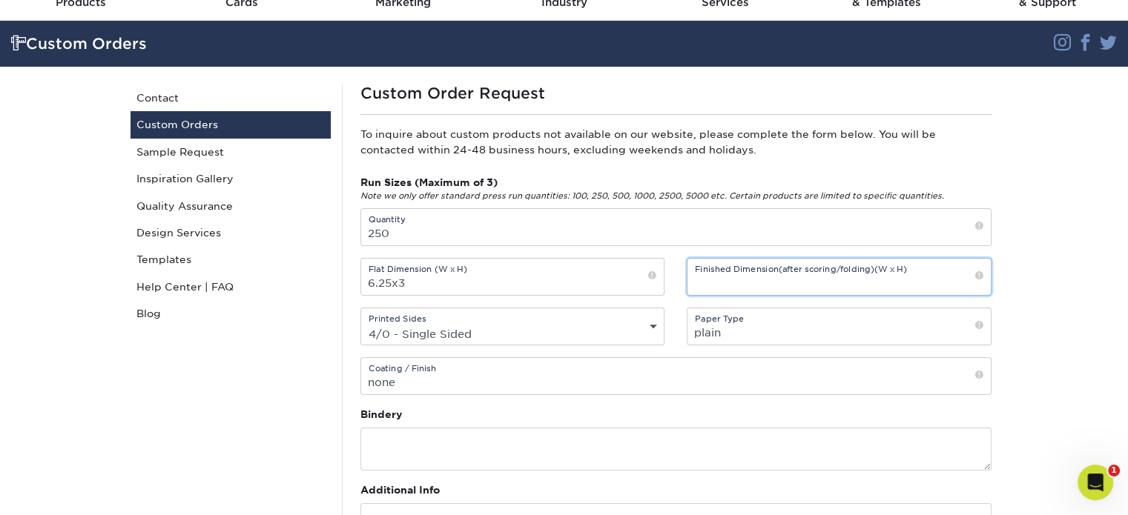
click at [839, 275] on input "text" at bounding box center [839, 277] width 303 height 36
type input "6.25x3"
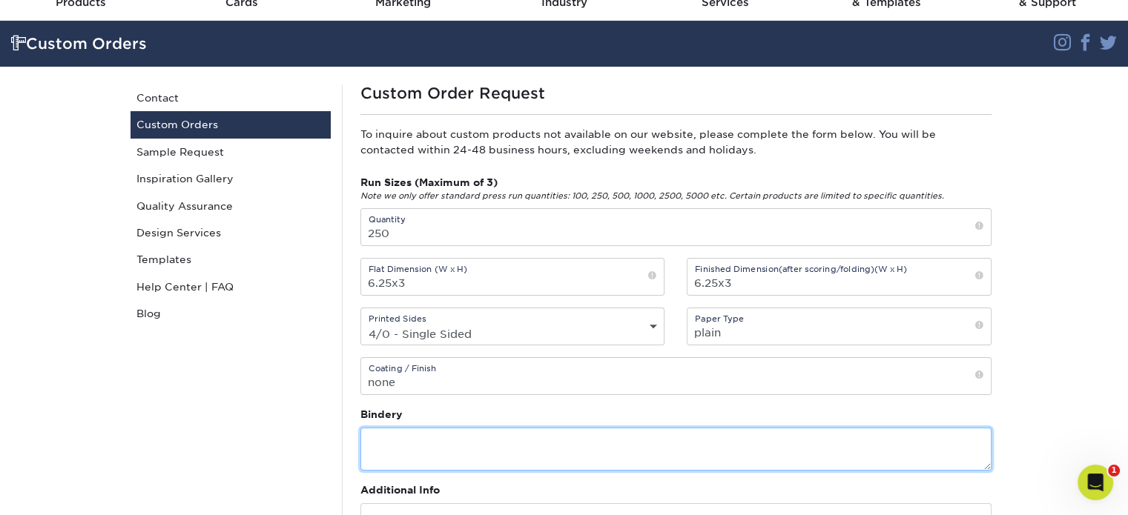
click at [439, 438] on textarea at bounding box center [675, 449] width 631 height 42
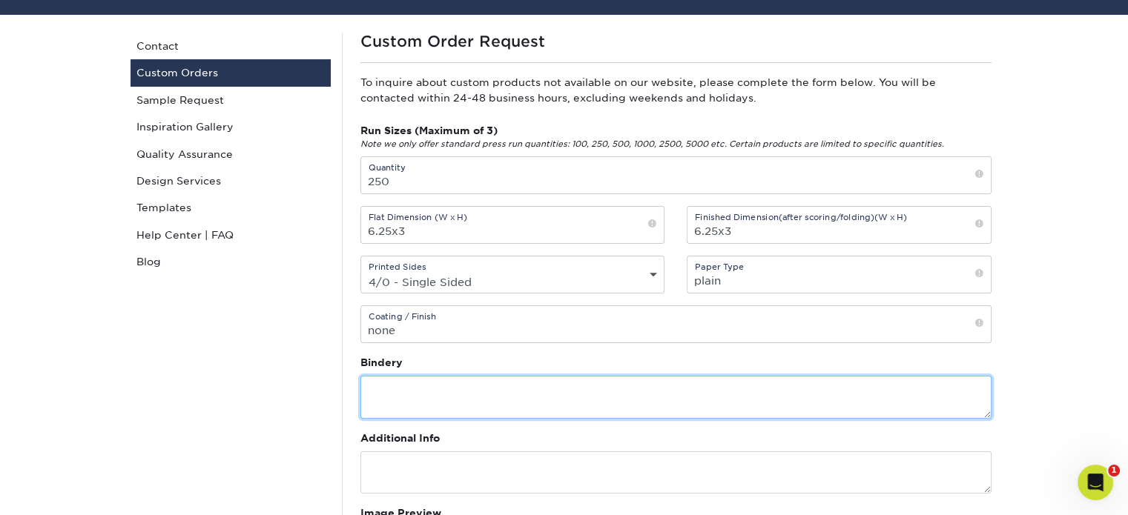
scroll to position [148, 0]
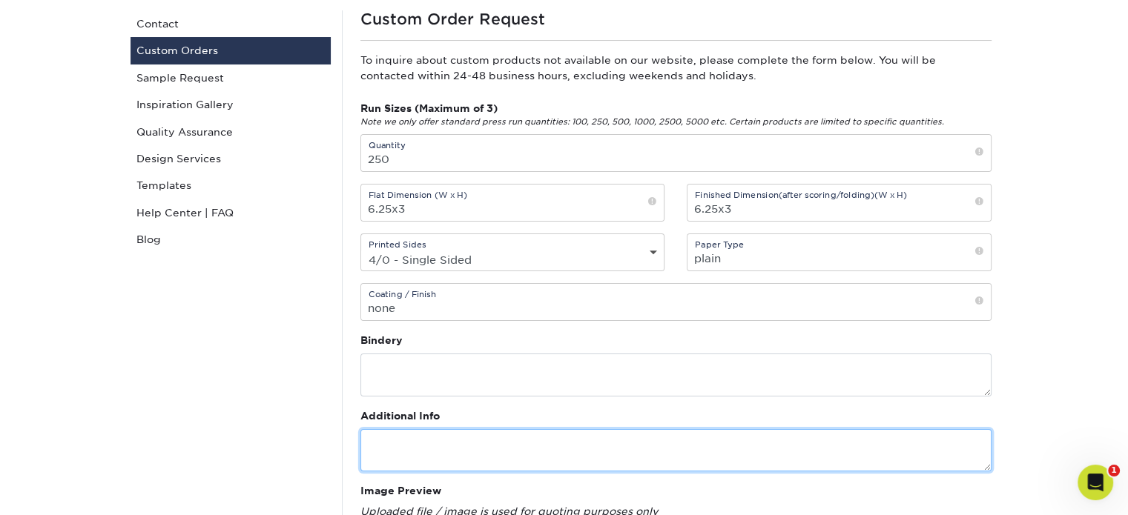
click at [439, 438] on textarea at bounding box center [675, 450] width 631 height 42
type textarea "I'"
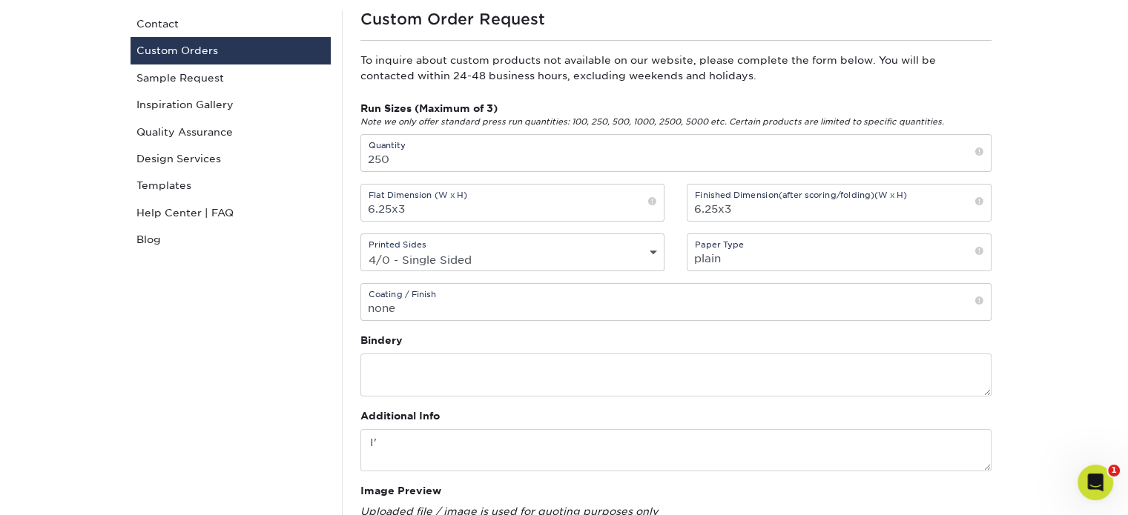
scroll to position [741, 0]
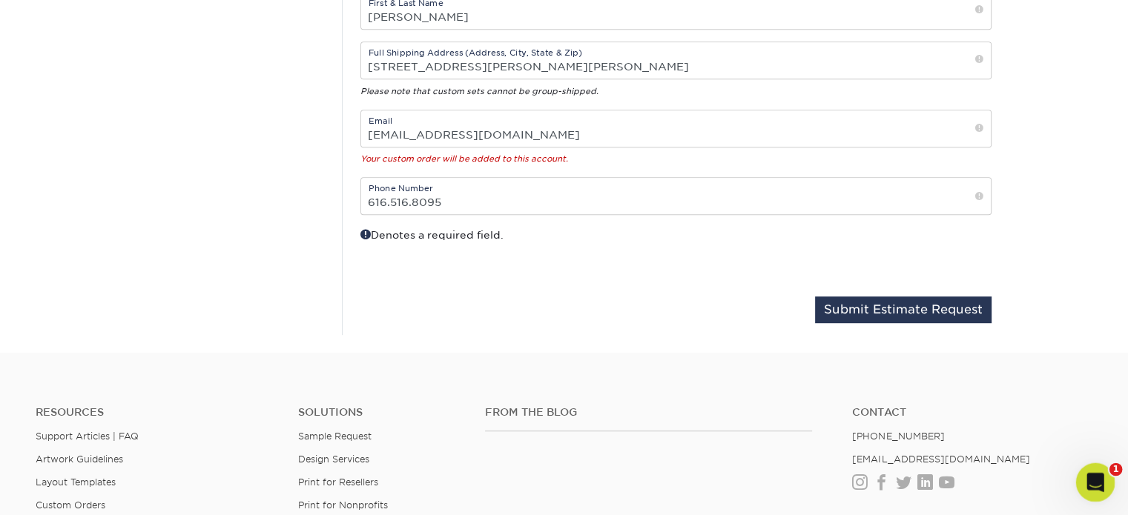
click at [1092, 482] on icon "Open Intercom Messenger" at bounding box center [1093, 481] width 10 height 12
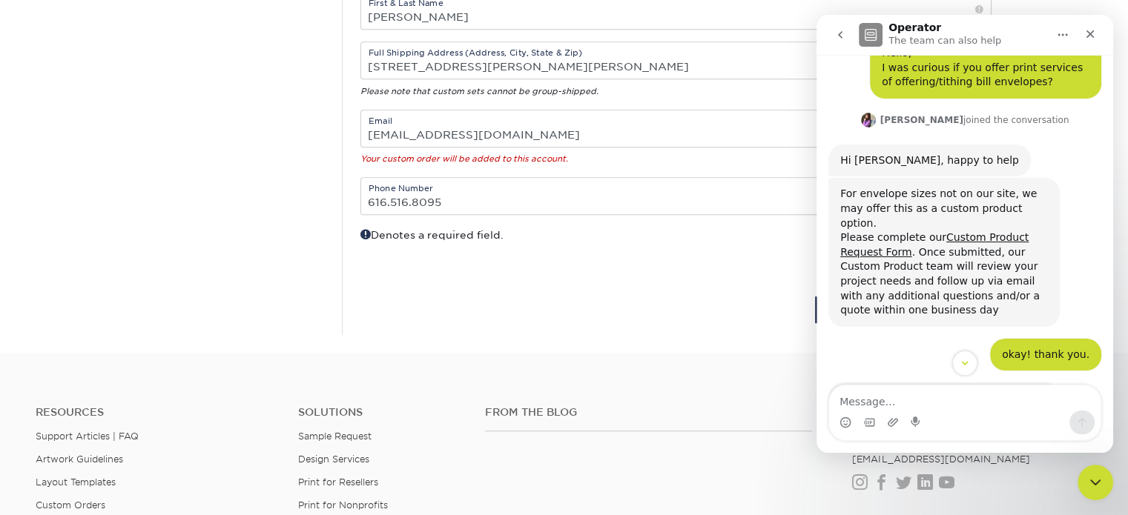
scroll to position [33, 0]
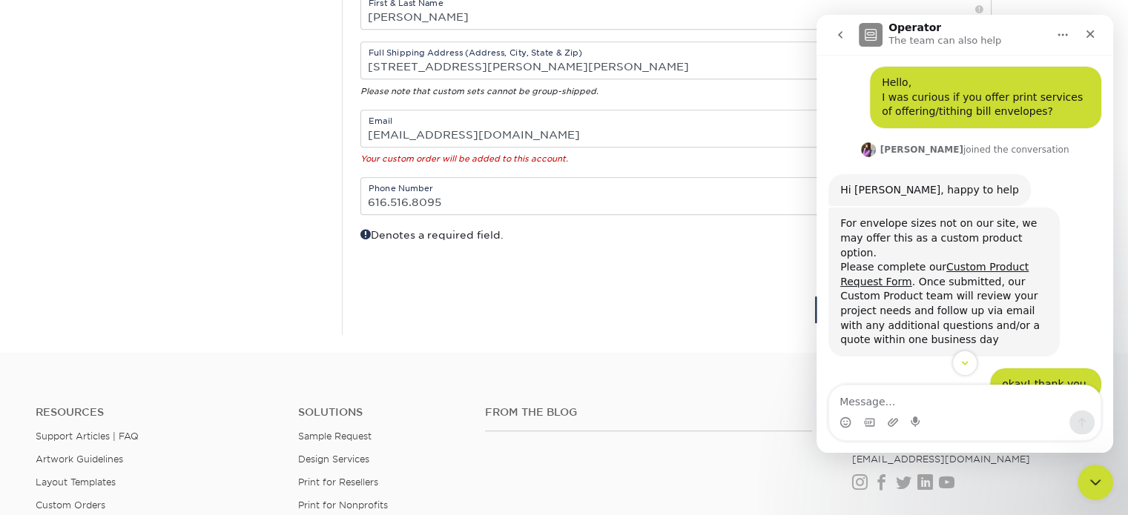
click at [710, 151] on div "Your custom order will be added to this account." at bounding box center [675, 158] width 631 height 15
click at [1093, 28] on icon "Close" at bounding box center [1090, 34] width 12 height 12
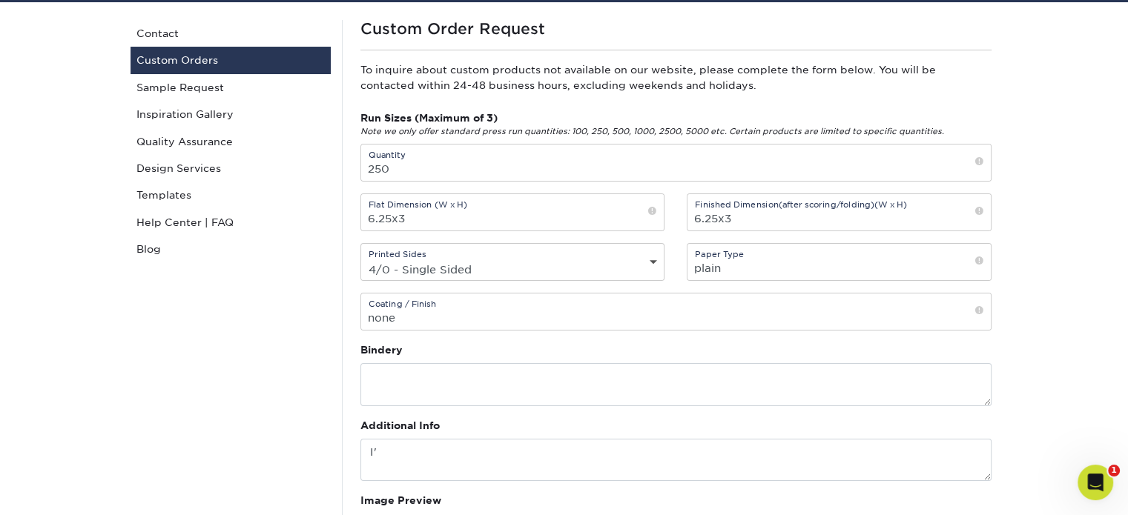
scroll to position [73, 0]
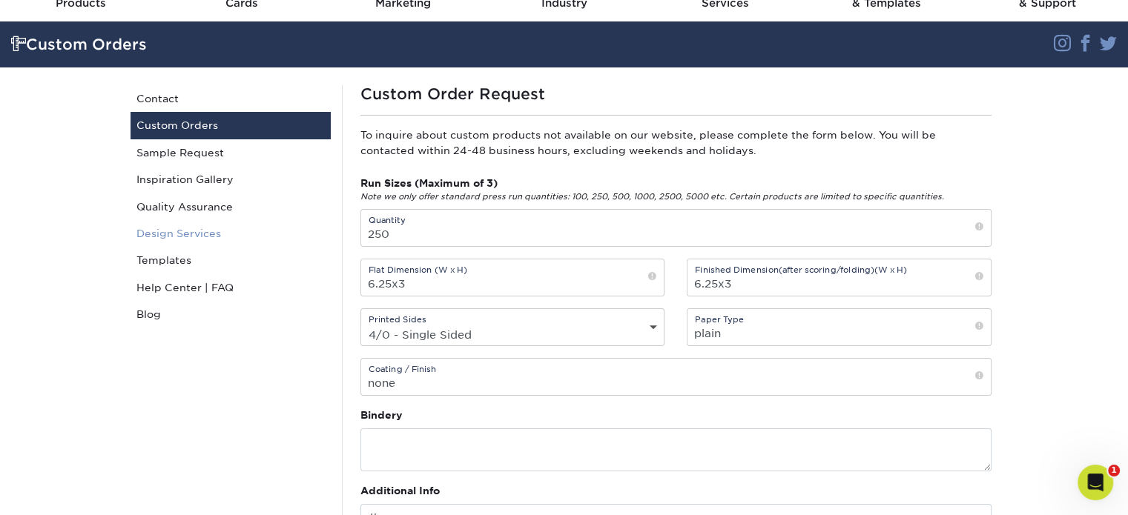
click at [181, 228] on link "Design Services" at bounding box center [231, 233] width 200 height 27
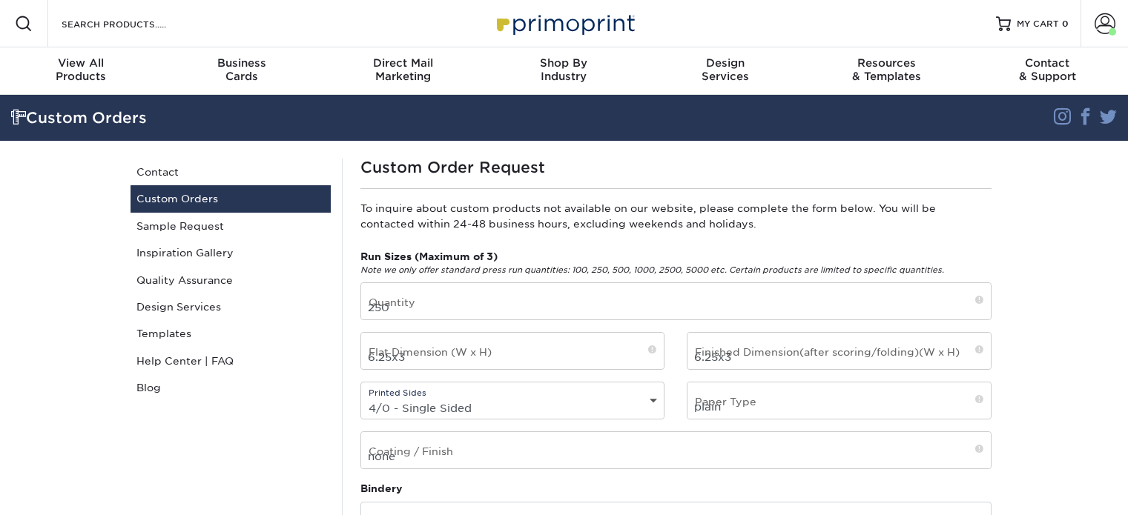
select select "4/0 - Single Sided"
click at [168, 360] on link "Help Center | FAQ" at bounding box center [231, 361] width 200 height 27
